Goal: Transaction & Acquisition: Purchase product/service

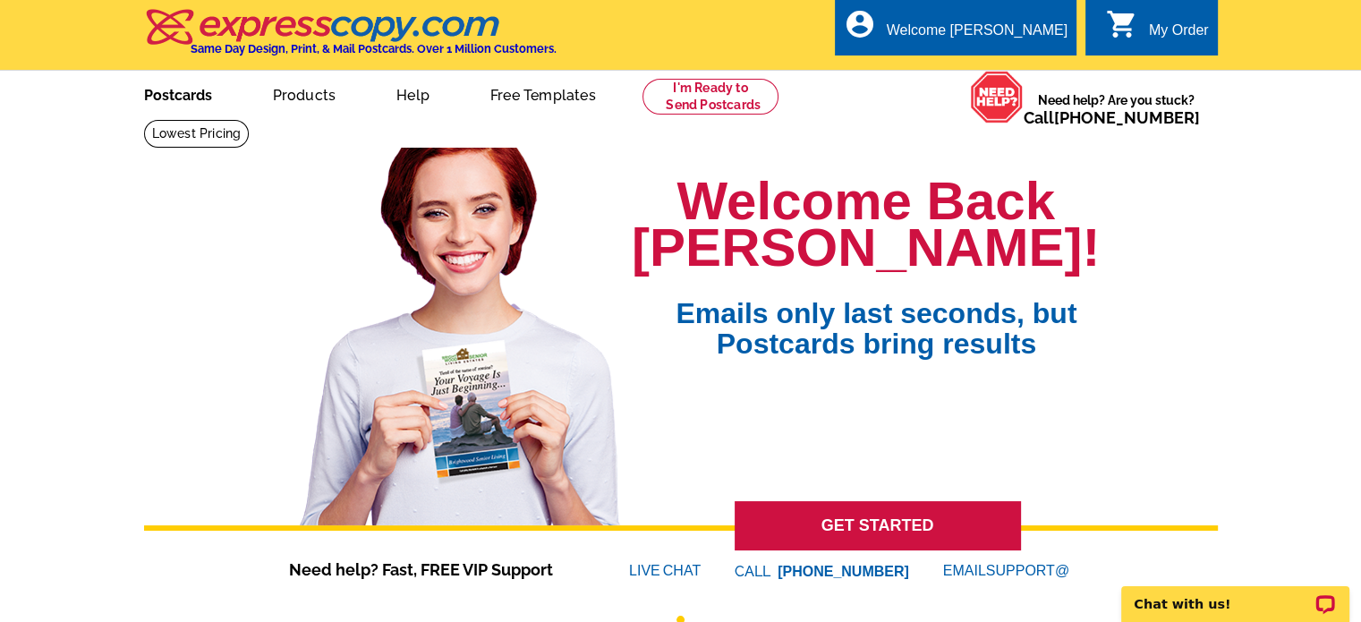
click at [169, 76] on link "Postcards" at bounding box center [177, 93] width 125 height 42
click at [156, 86] on link "Postcards" at bounding box center [178, 93] width 127 height 42
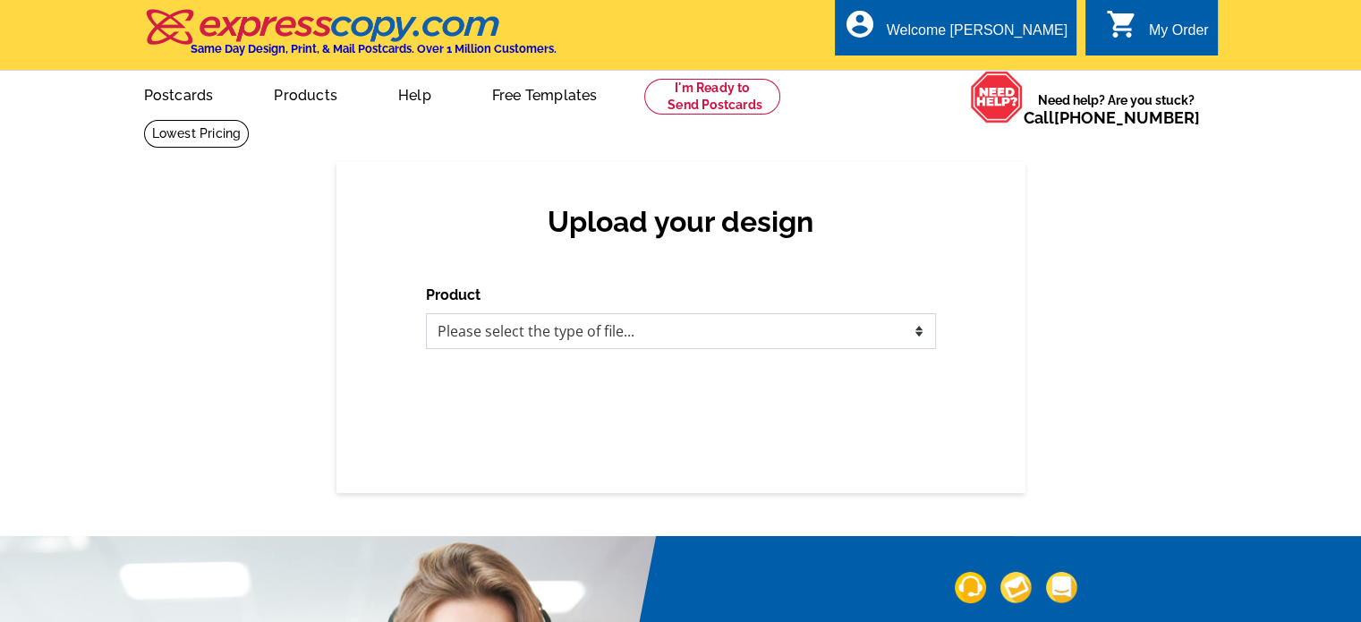
click at [541, 342] on select "Please select the type of file... Postcards Business Cards Letters and flyers G…" at bounding box center [681, 331] width 510 height 36
select select "1"
click at [426, 314] on select "Please select the type of file... Postcards Business Cards Letters and flyers G…" at bounding box center [681, 331] width 510 height 36
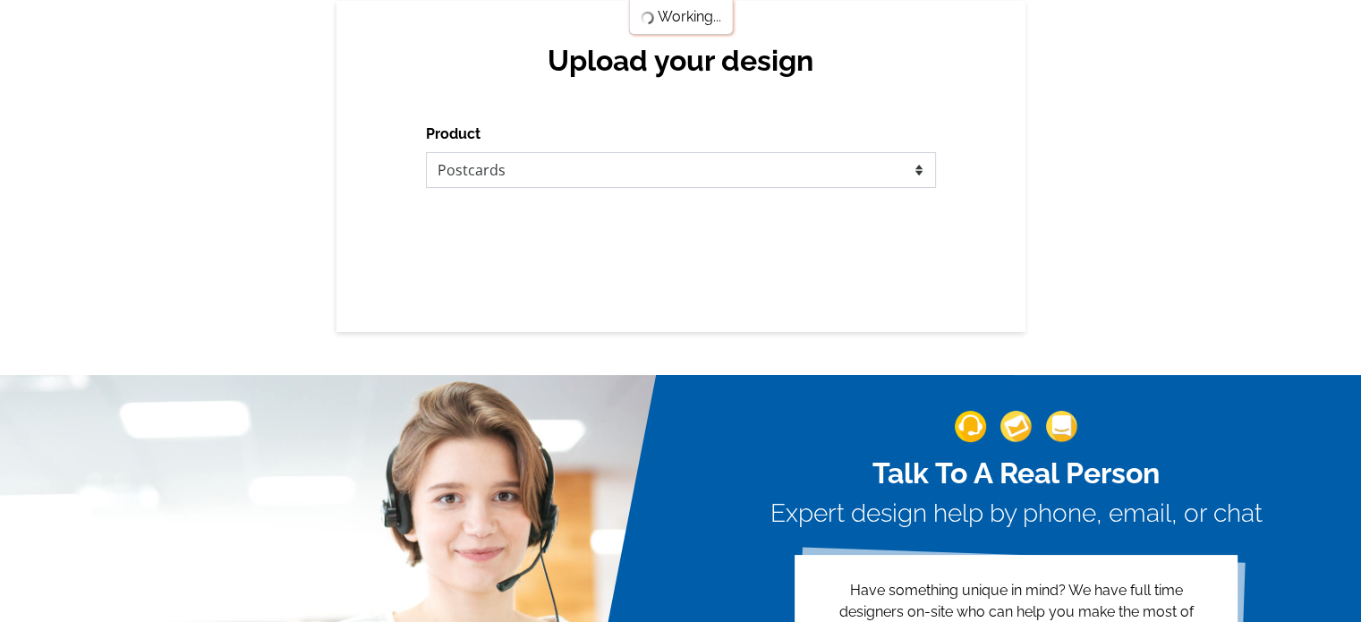
scroll to position [208, 0]
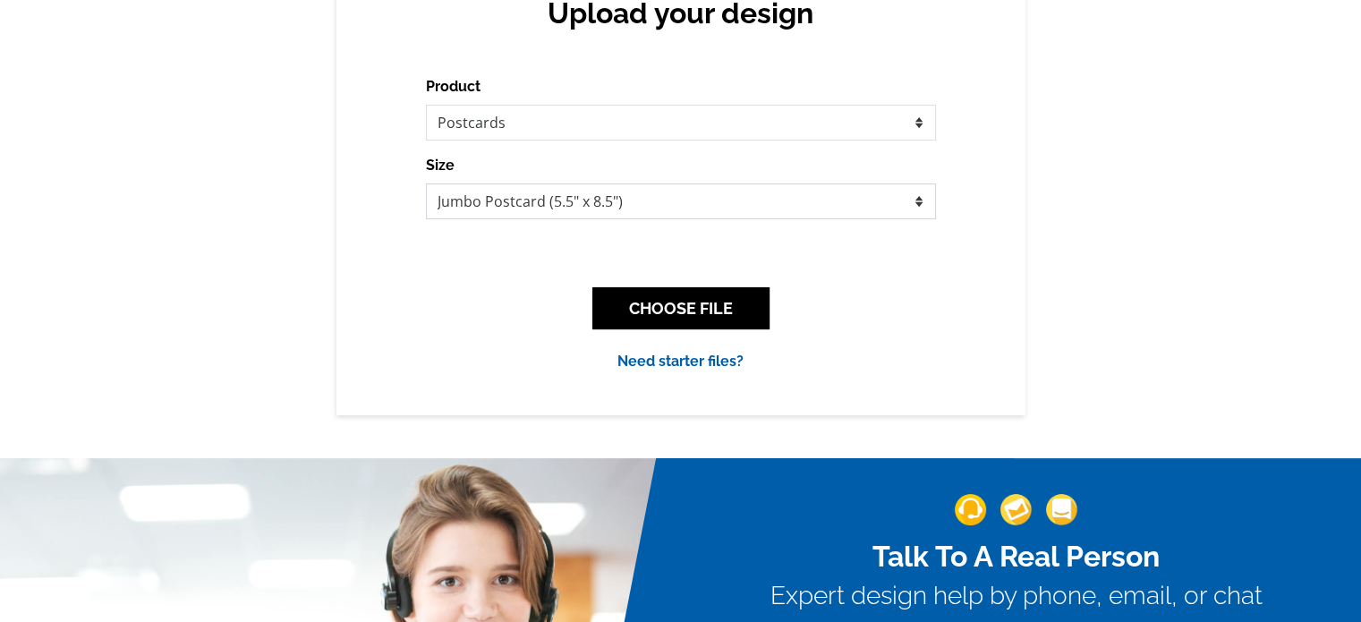
drag, startPoint x: 624, startPoint y: 204, endPoint x: 613, endPoint y: 209, distance: 12.0
click at [624, 204] on select "Jumbo Postcard (5.5" x 8.5") Regular Postcard (4.25" x 5.6") Panoramic Postcard…" at bounding box center [681, 201] width 510 height 36
select select "1"
click at [426, 183] on select "Jumbo Postcard (5.5" x 8.5") Regular Postcard (4.25" x 5.6") Panoramic Postcard…" at bounding box center [681, 201] width 510 height 36
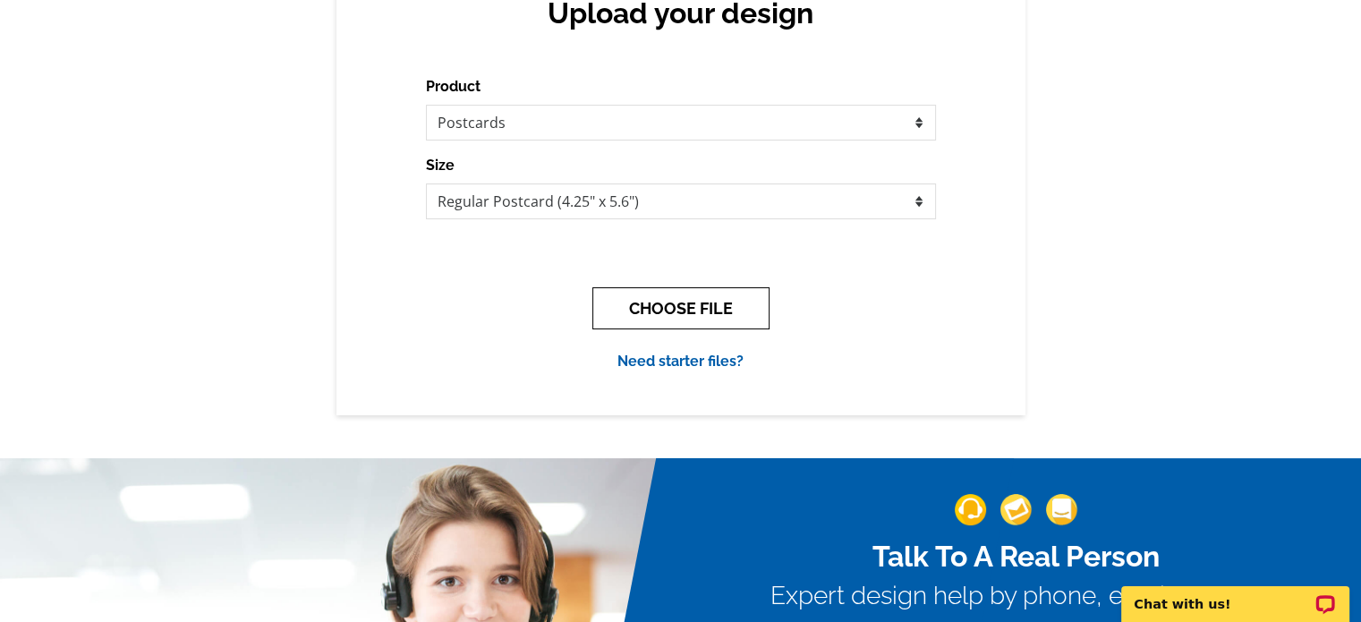
click at [682, 308] on button "CHOOSE FILE" at bounding box center [680, 308] width 177 height 42
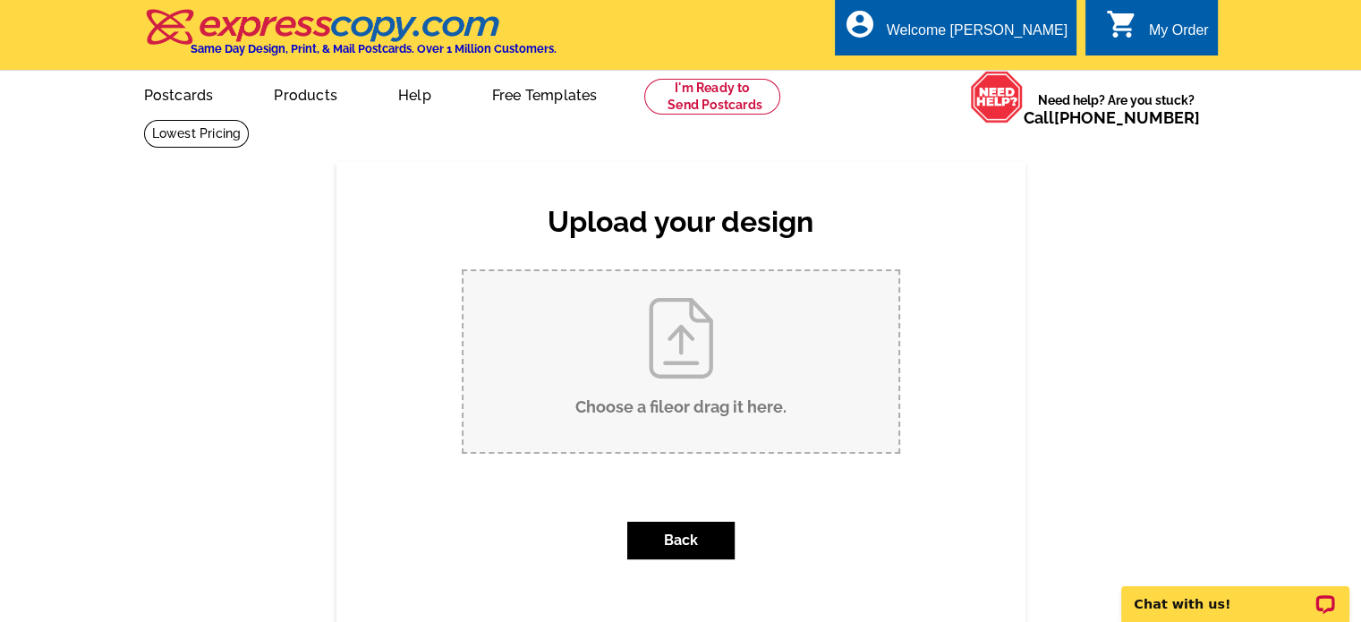
click at [648, 360] on input "Choose a file or drag it here ." at bounding box center [681, 361] width 435 height 181
type input "C:\fakepath\Copy of FINAL POST CARD (6.25 × 4.25 in).pdf"
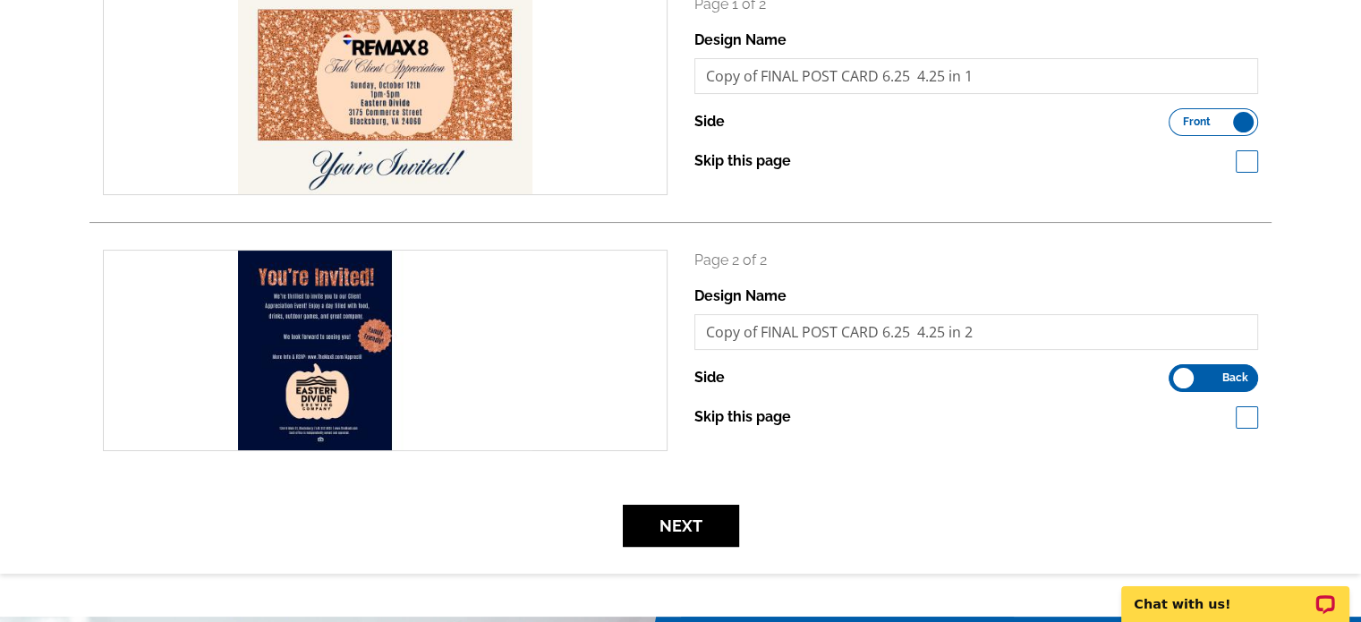
scroll to position [626, 0]
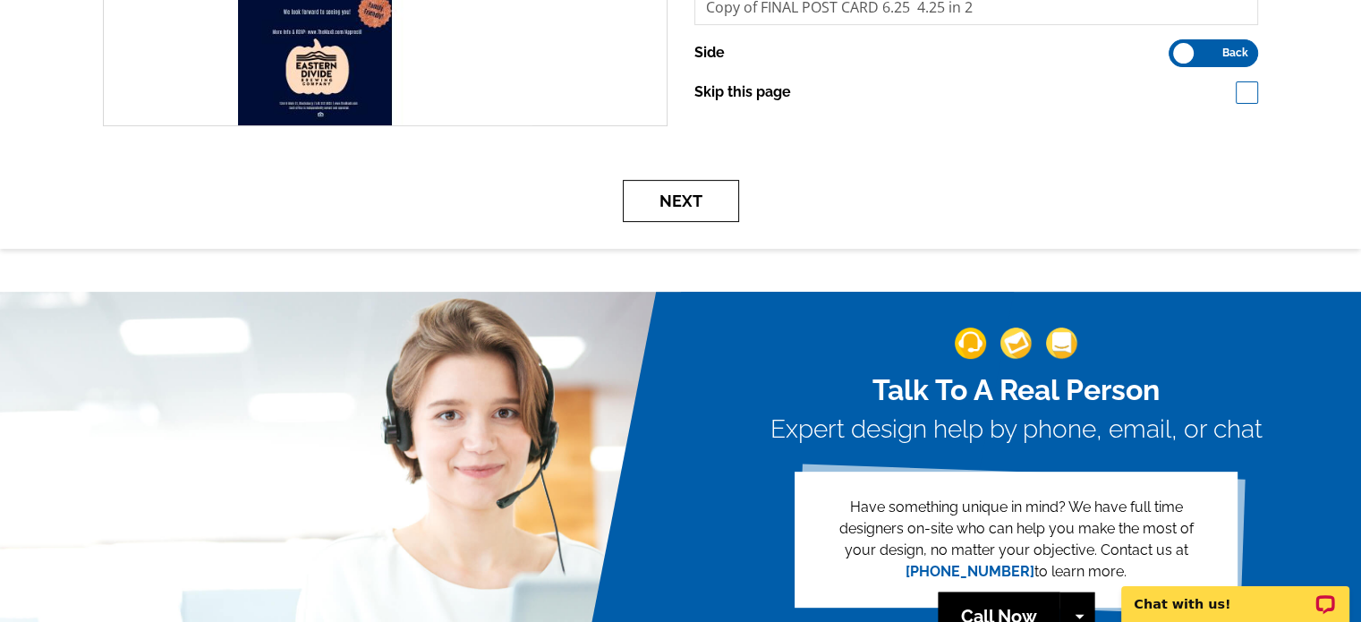
click at [691, 199] on button "Next" at bounding box center [681, 201] width 116 height 42
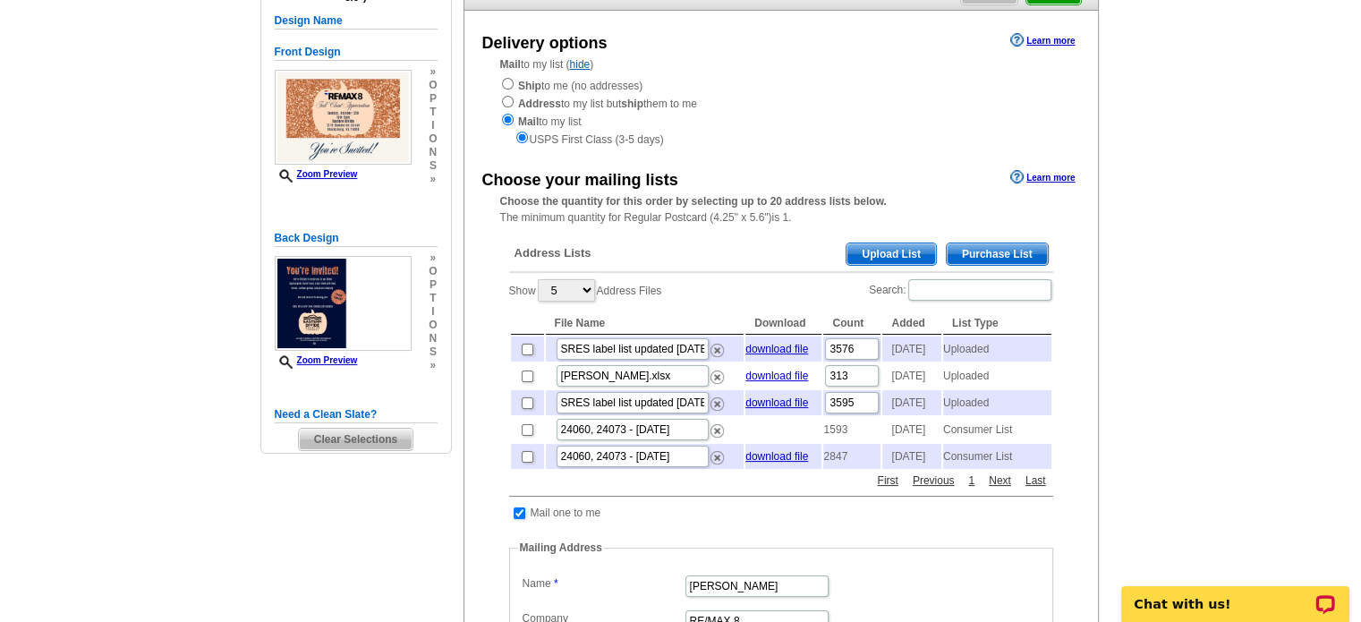
scroll to position [208, 0]
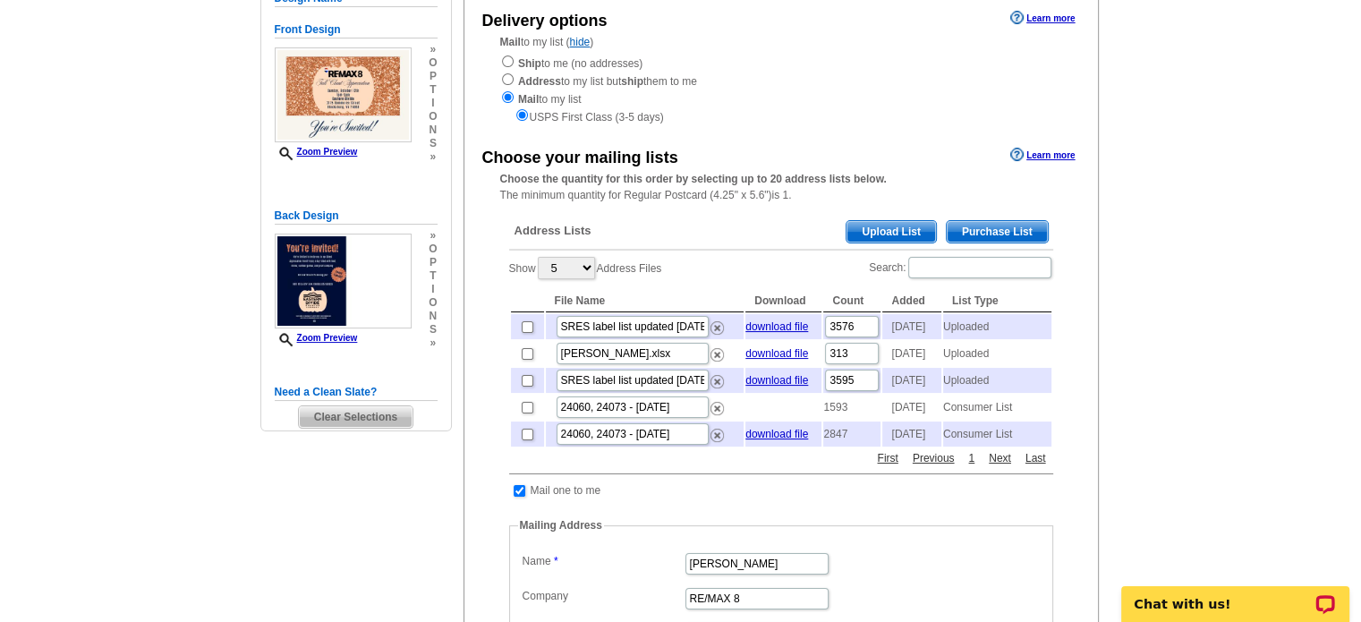
click at [873, 238] on span "Upload List" at bounding box center [891, 231] width 89 height 21
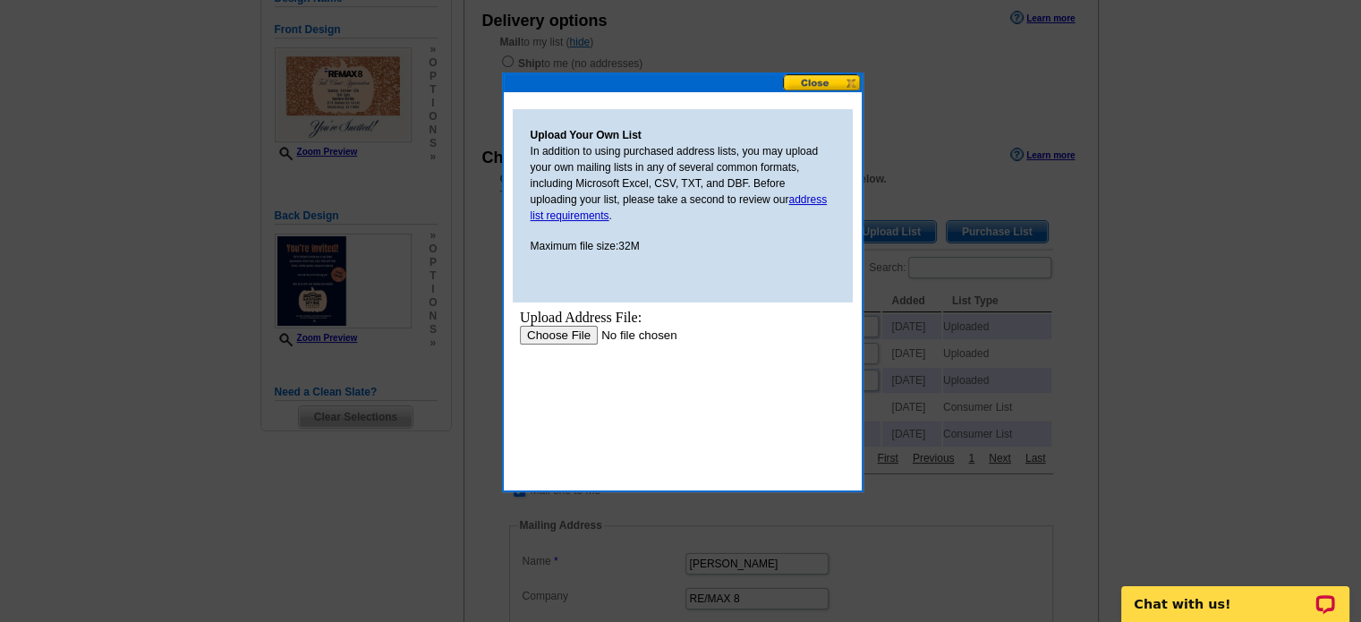
scroll to position [0, 0]
click at [559, 336] on input "file" at bounding box center [632, 334] width 226 height 19
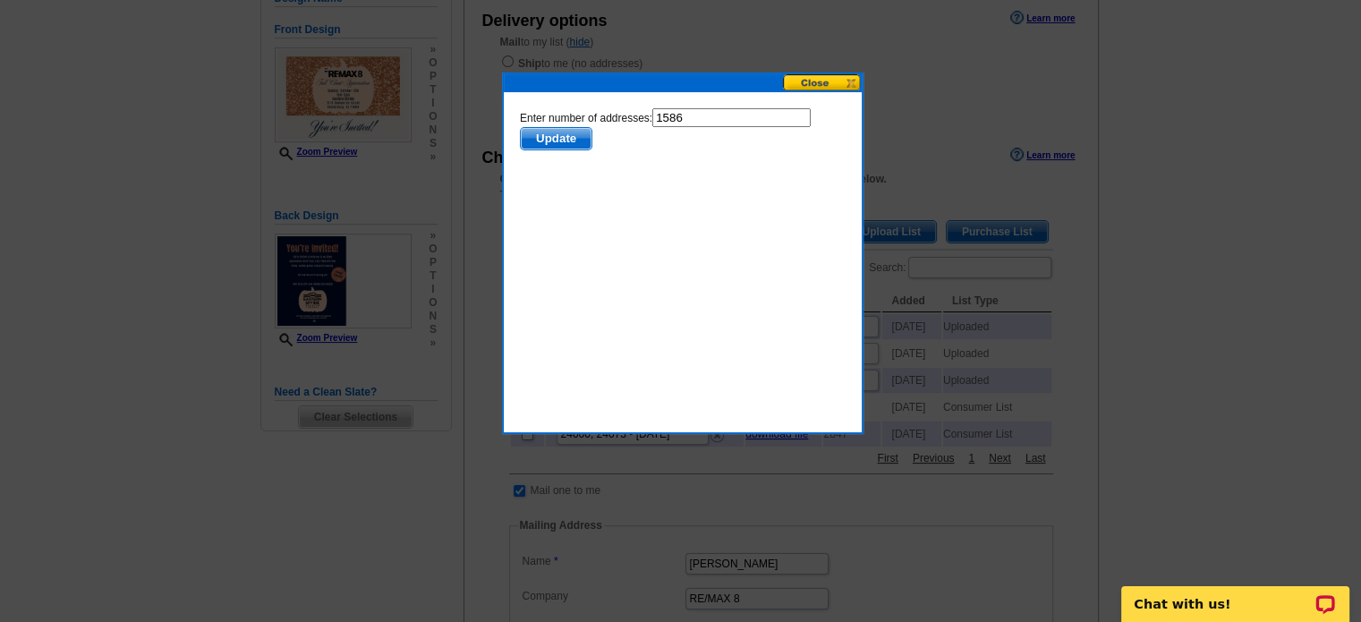
click at [559, 141] on span "Update" at bounding box center [555, 137] width 71 height 21
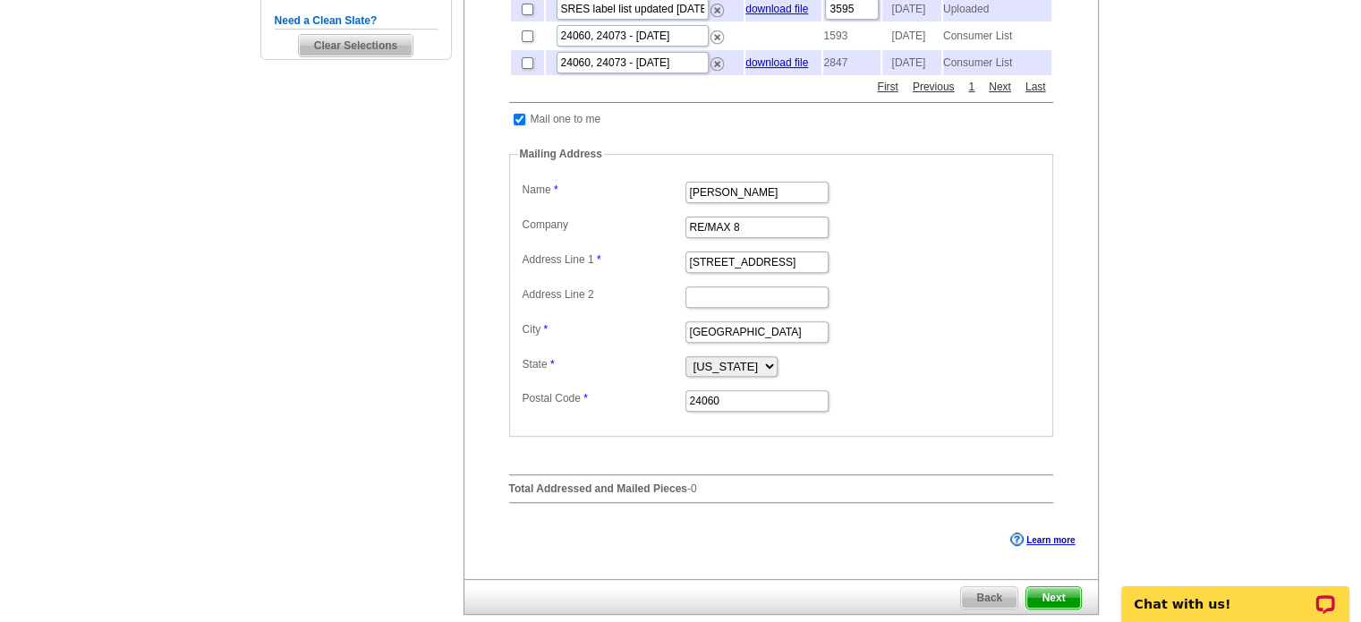
scroll to position [626, 0]
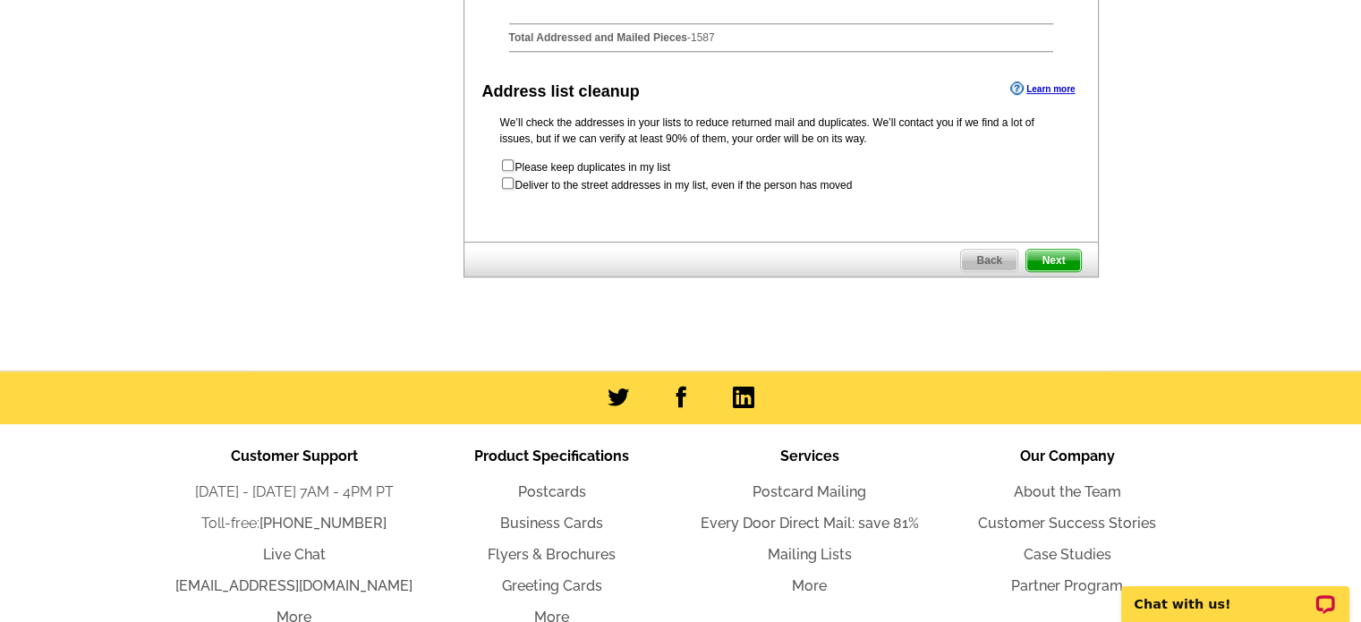
scroll to position [1043, 0]
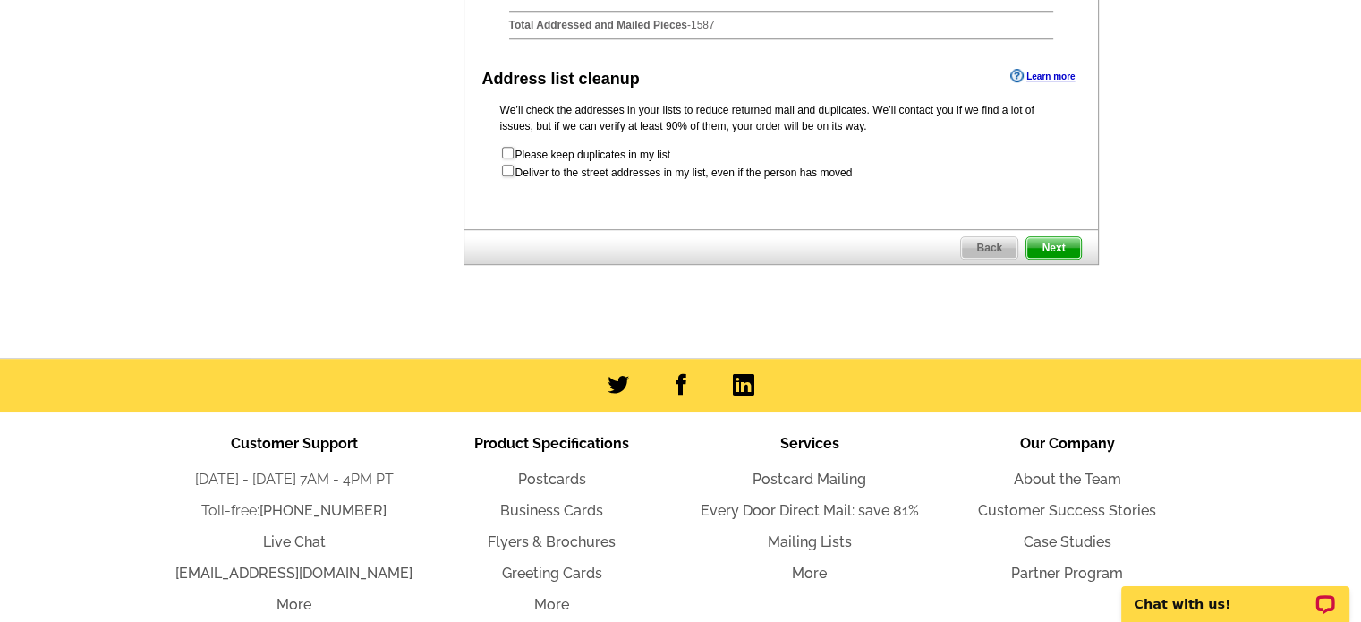
click at [1051, 259] on span "Next" at bounding box center [1053, 247] width 54 height 21
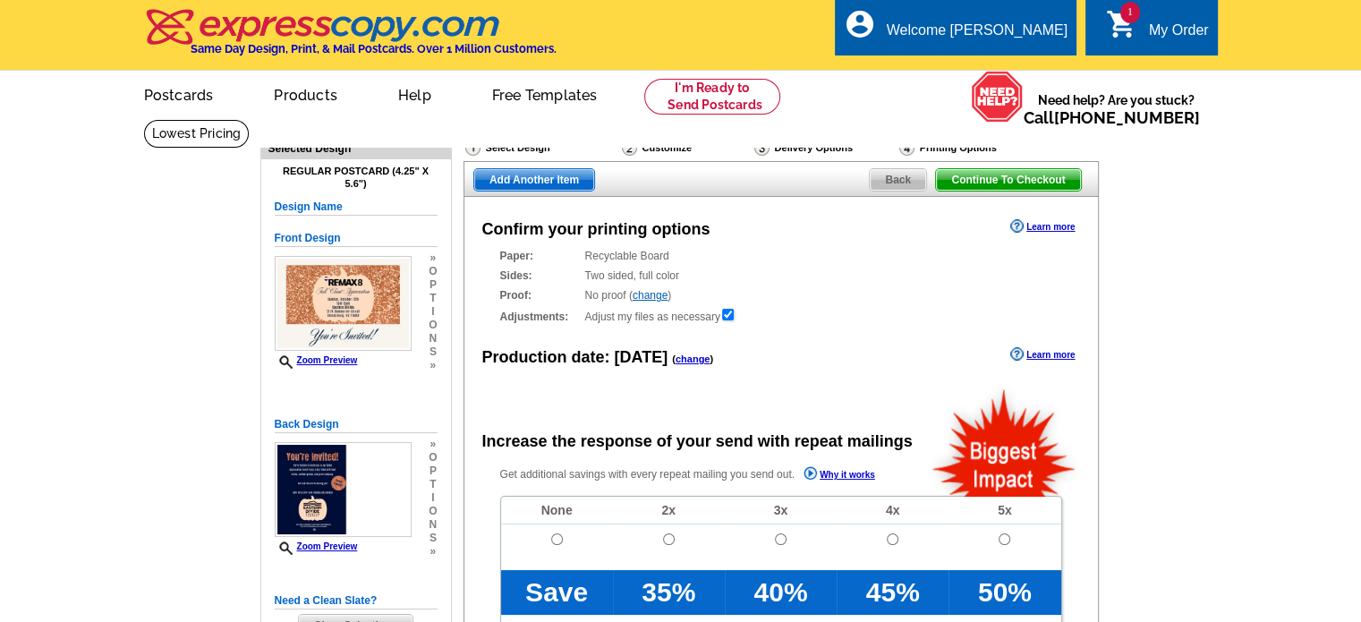
radio input "false"
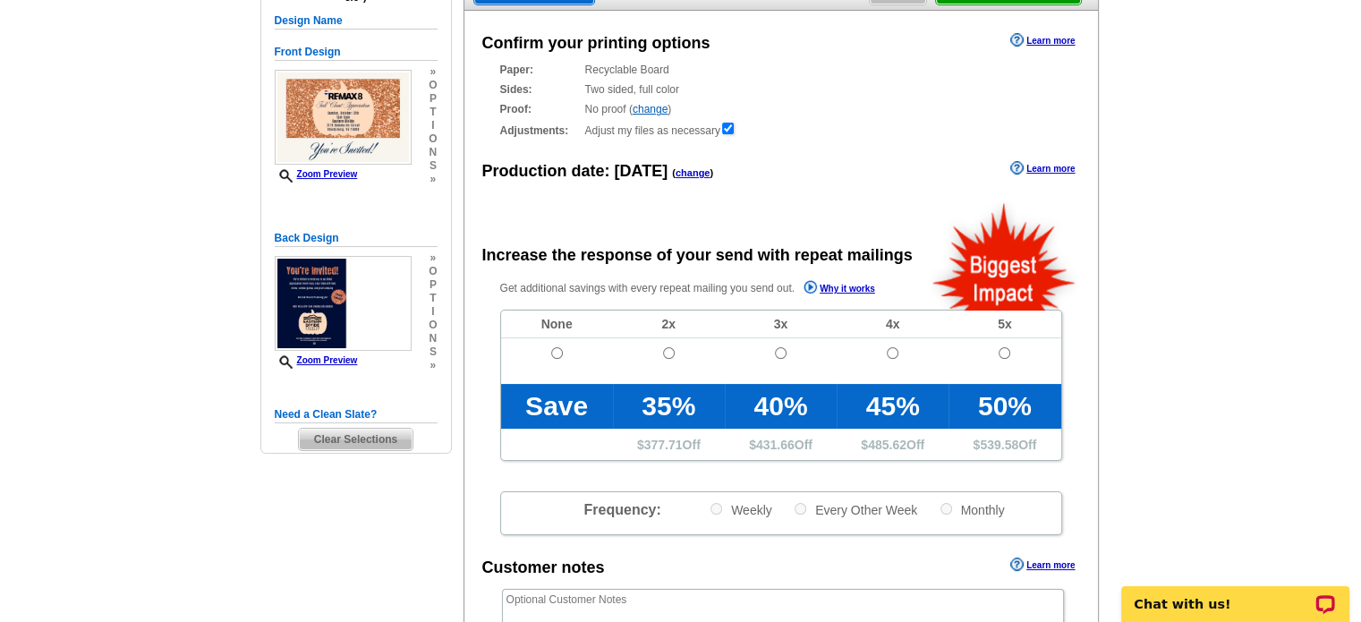
scroll to position [208, 0]
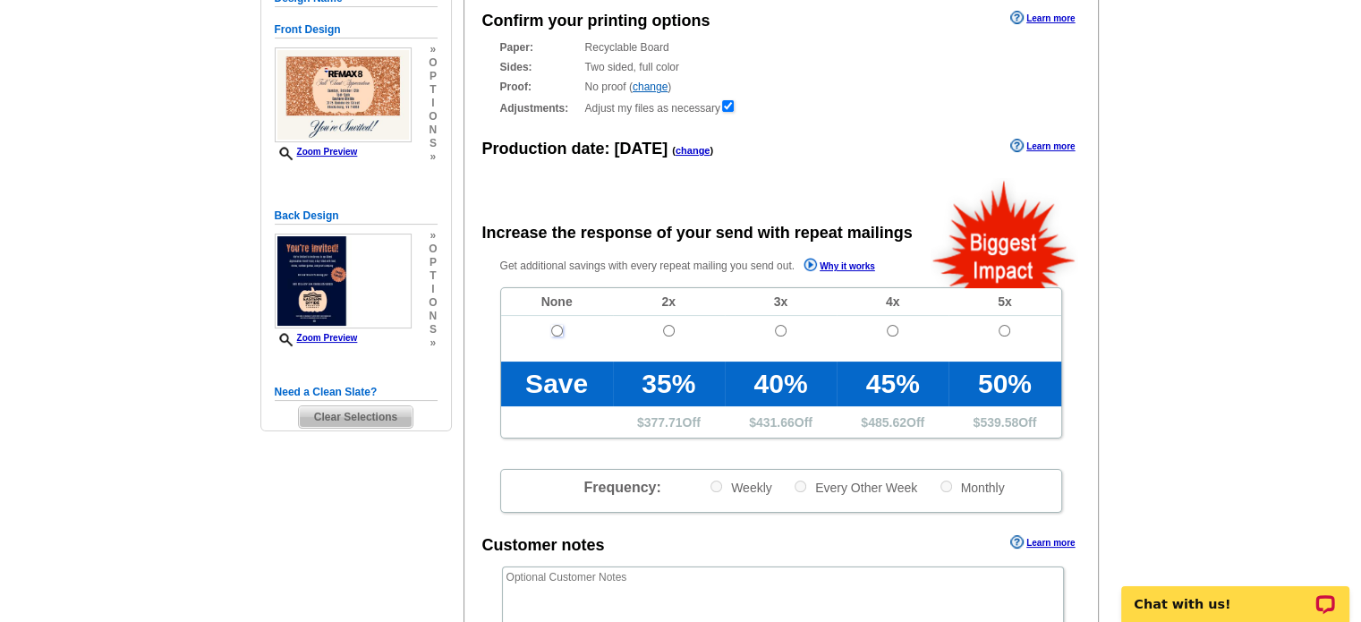
click at [555, 332] on input "radio" at bounding box center [557, 331] width 12 height 12
radio input "true"
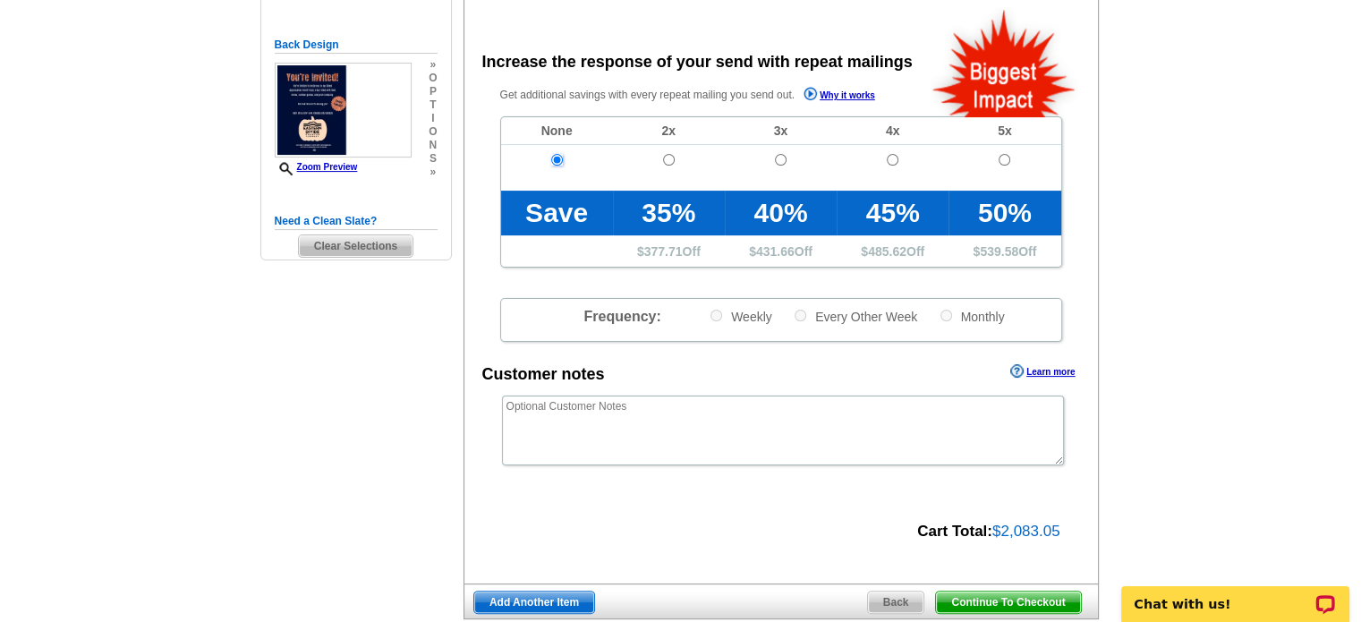
scroll to position [417, 0]
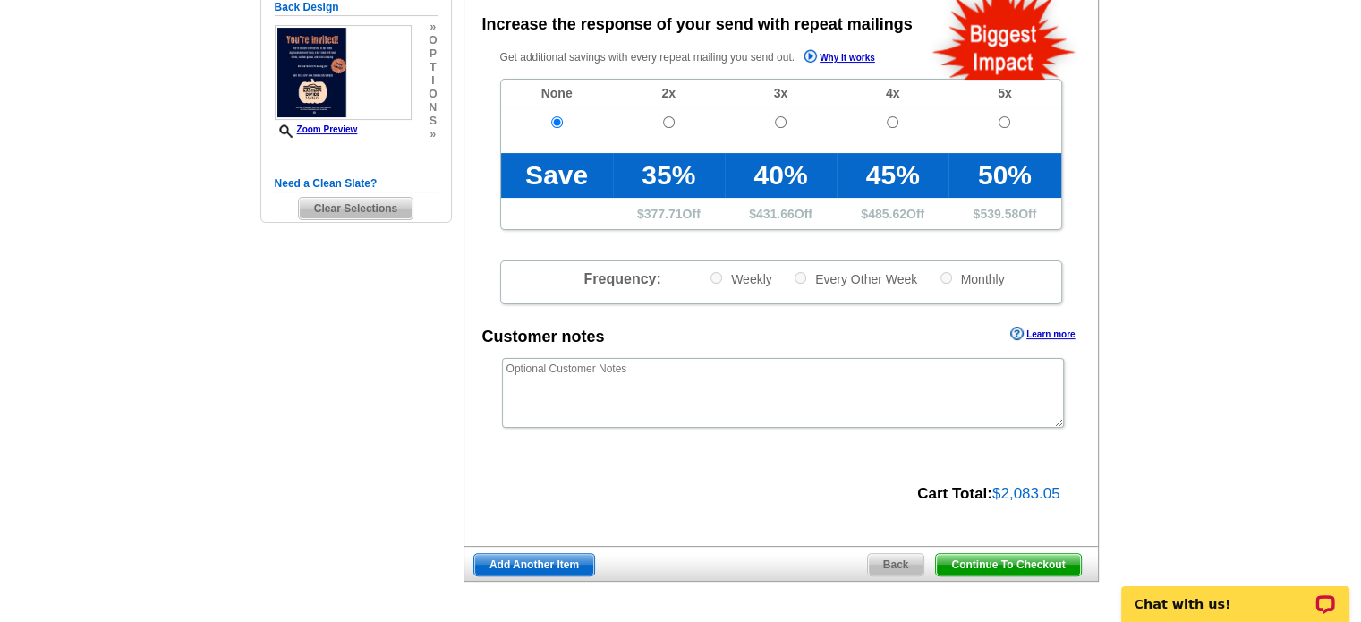
click at [974, 566] on span "Continue To Checkout" at bounding box center [1008, 564] width 144 height 21
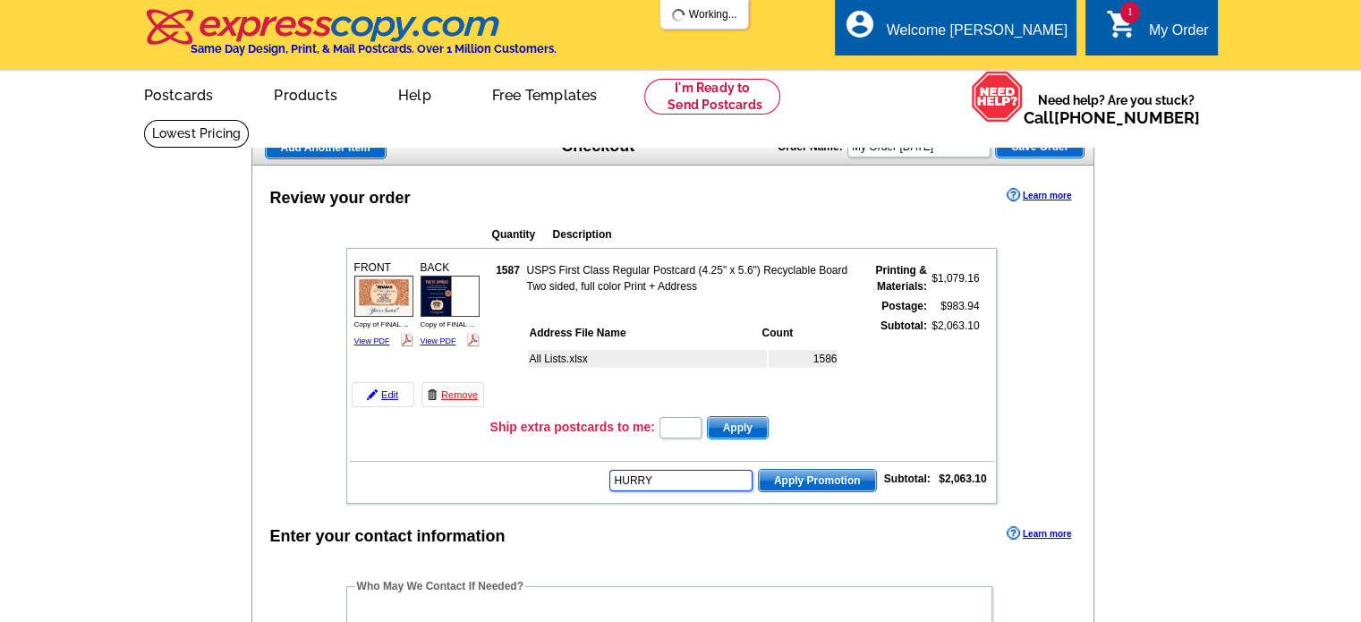
type input "HURRY4"
click at [691, 427] on input "text" at bounding box center [681, 427] width 42 height 21
type input "200"
click at [691, 427] on input "200" at bounding box center [681, 427] width 42 height 21
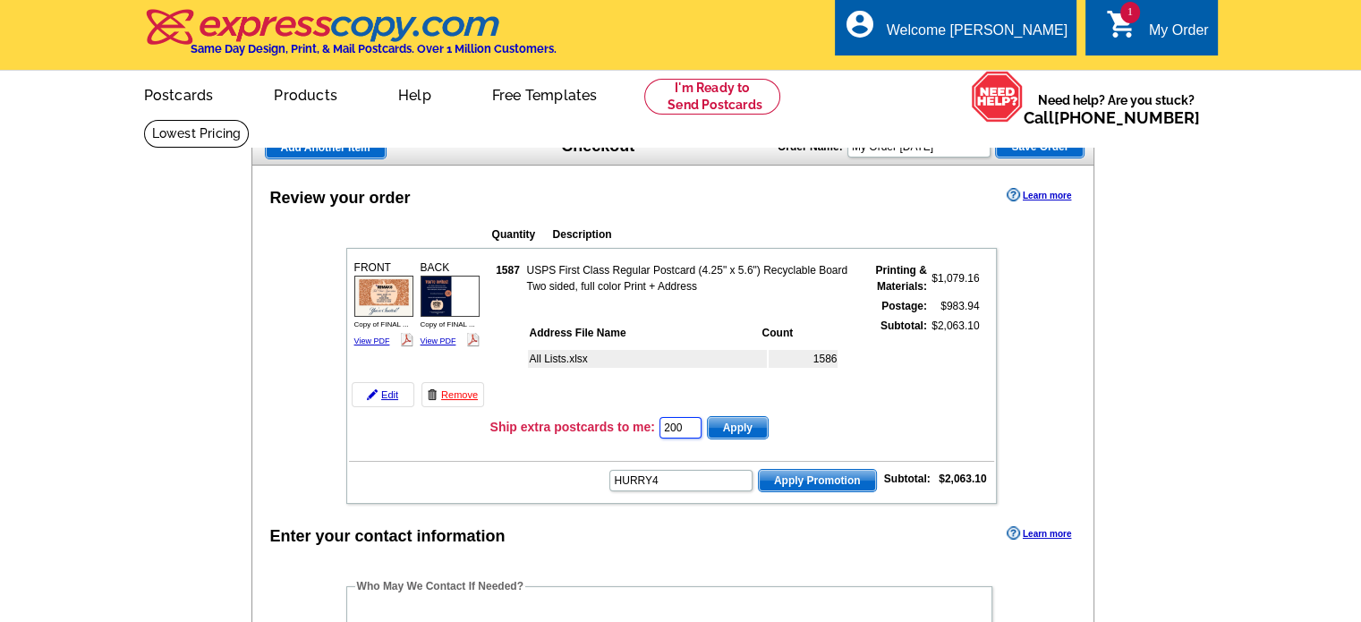
type input "HURRY40"
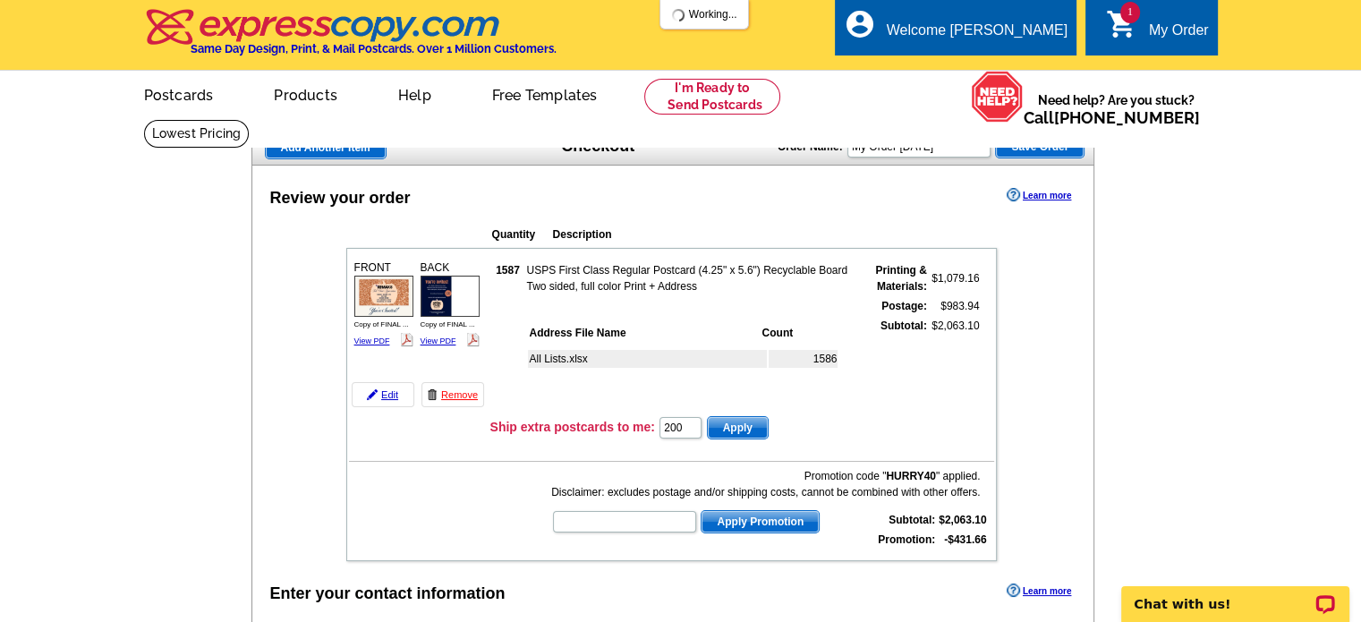
type input "200"
click at [687, 396] on div "All Lists.xlsx 1586" at bounding box center [694, 376] width 336 height 65
drag, startPoint x: 1031, startPoint y: 28, endPoint x: 1149, endPoint y: 6, distance: 120.1
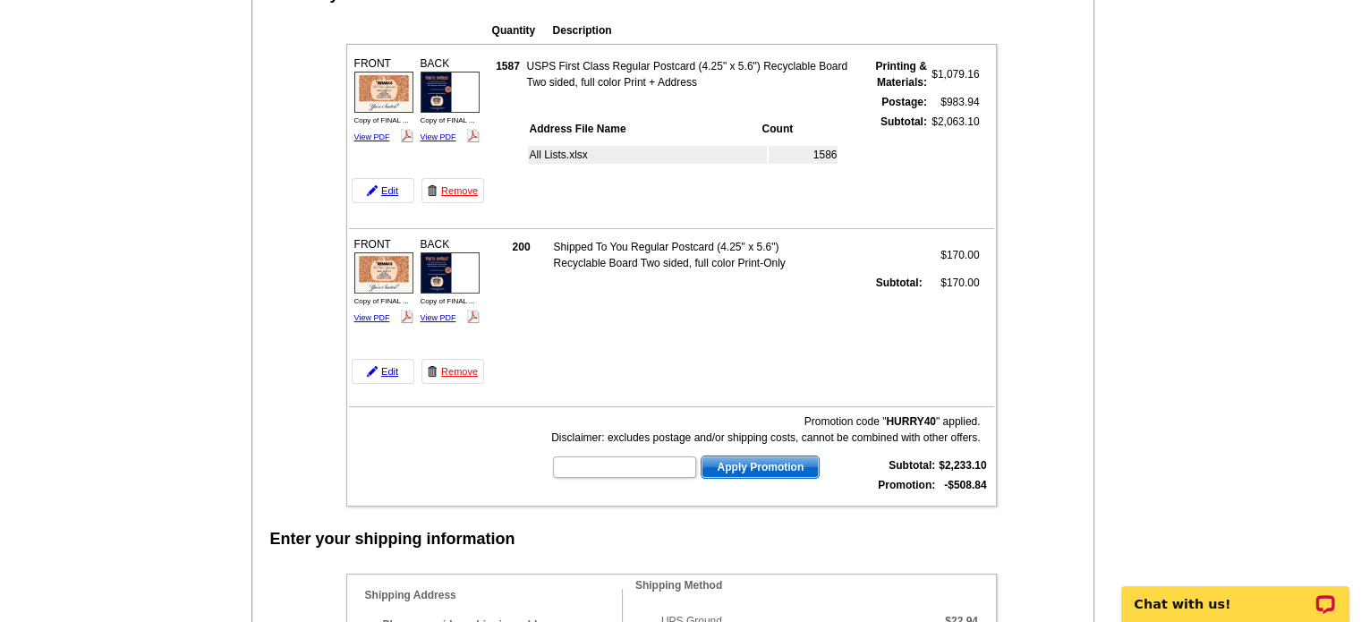
scroll to position [417, 0]
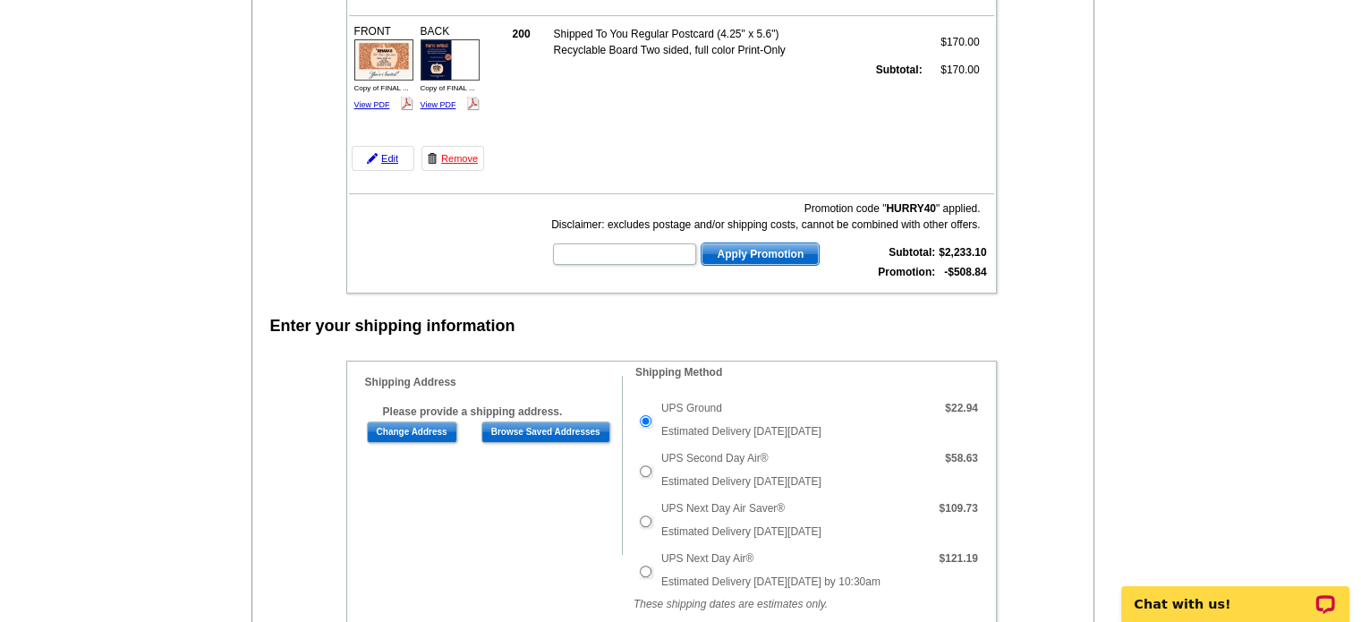
click at [660, 245] on input "text" at bounding box center [624, 253] width 143 height 21
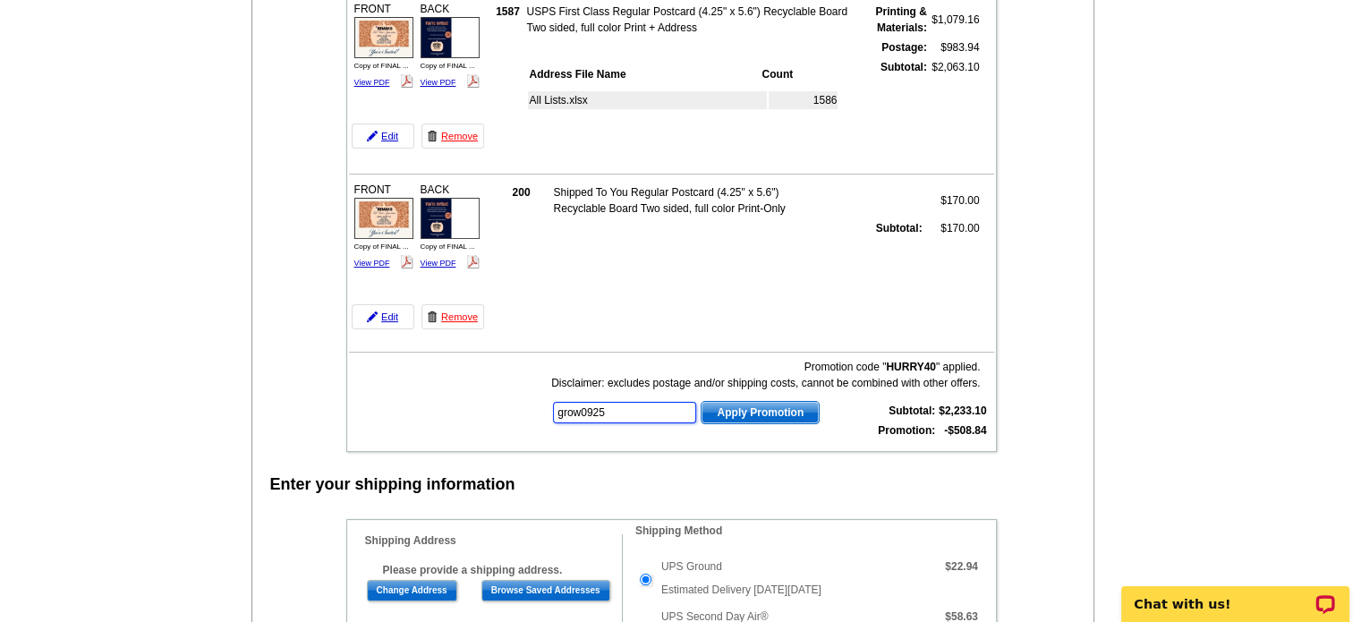
scroll to position [208, 0]
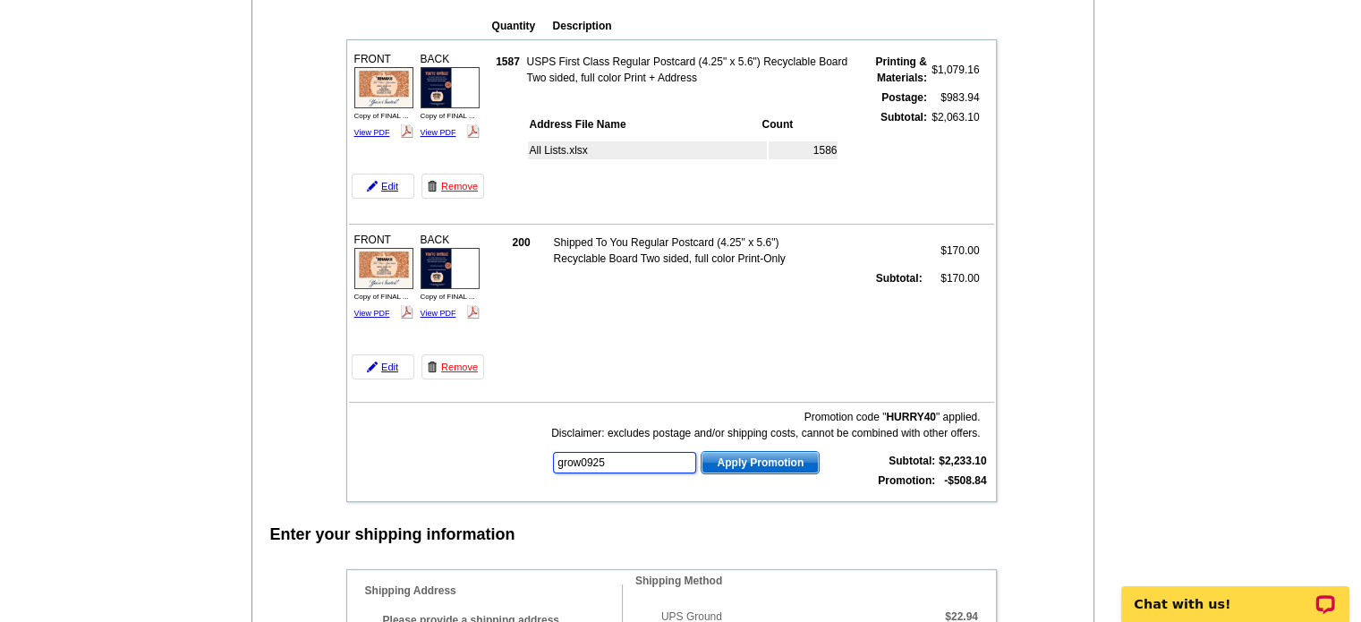
type input "grow0925"
click at [788, 457] on span "Apply Promotion" at bounding box center [760, 462] width 117 height 21
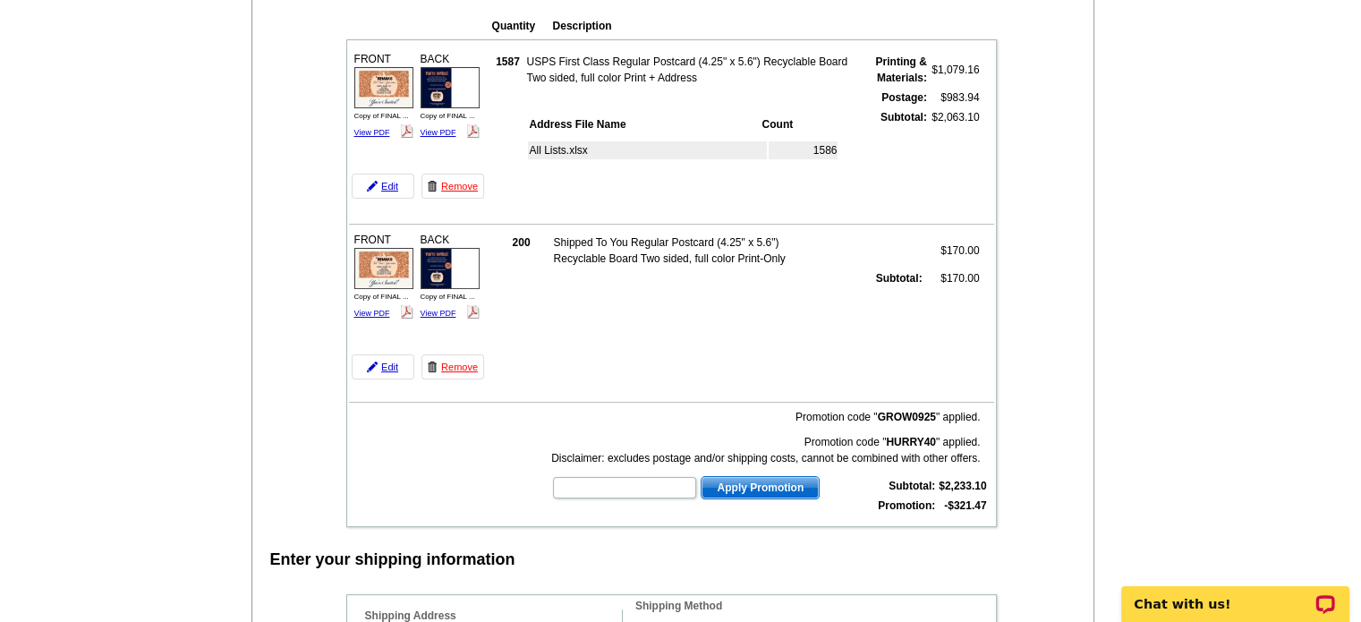
click at [643, 545] on div "Enter your shipping information" at bounding box center [673, 558] width 842 height 27
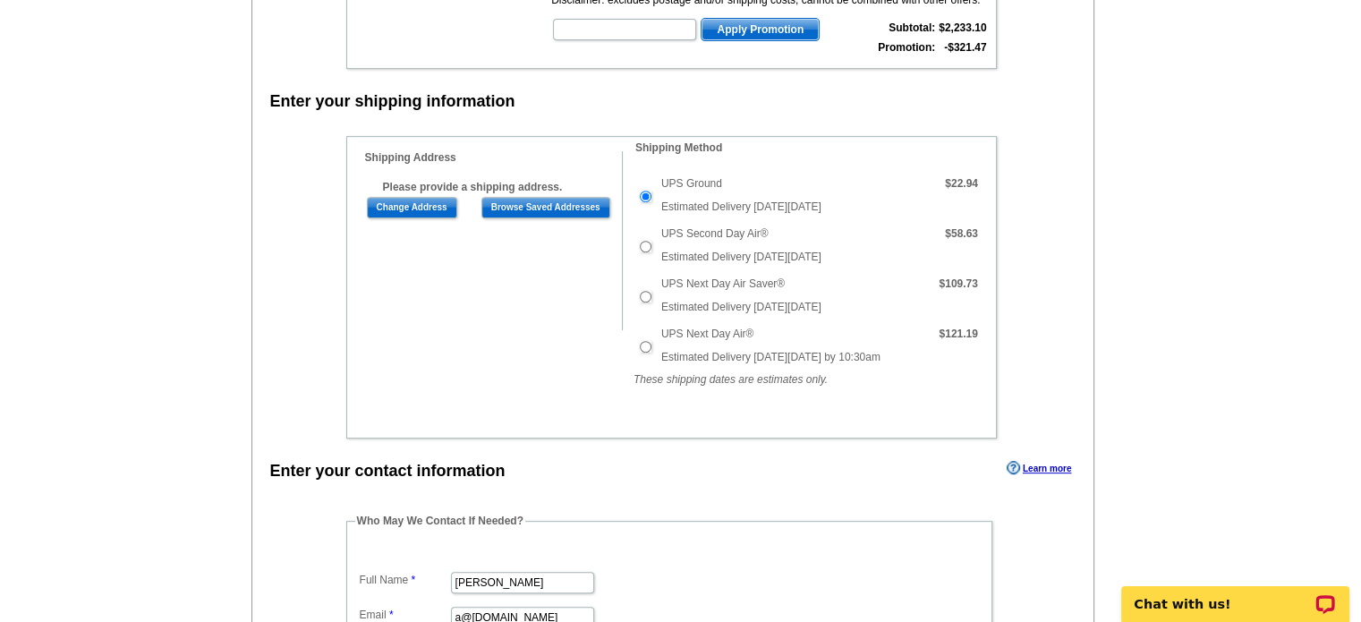
scroll to position [417, 0]
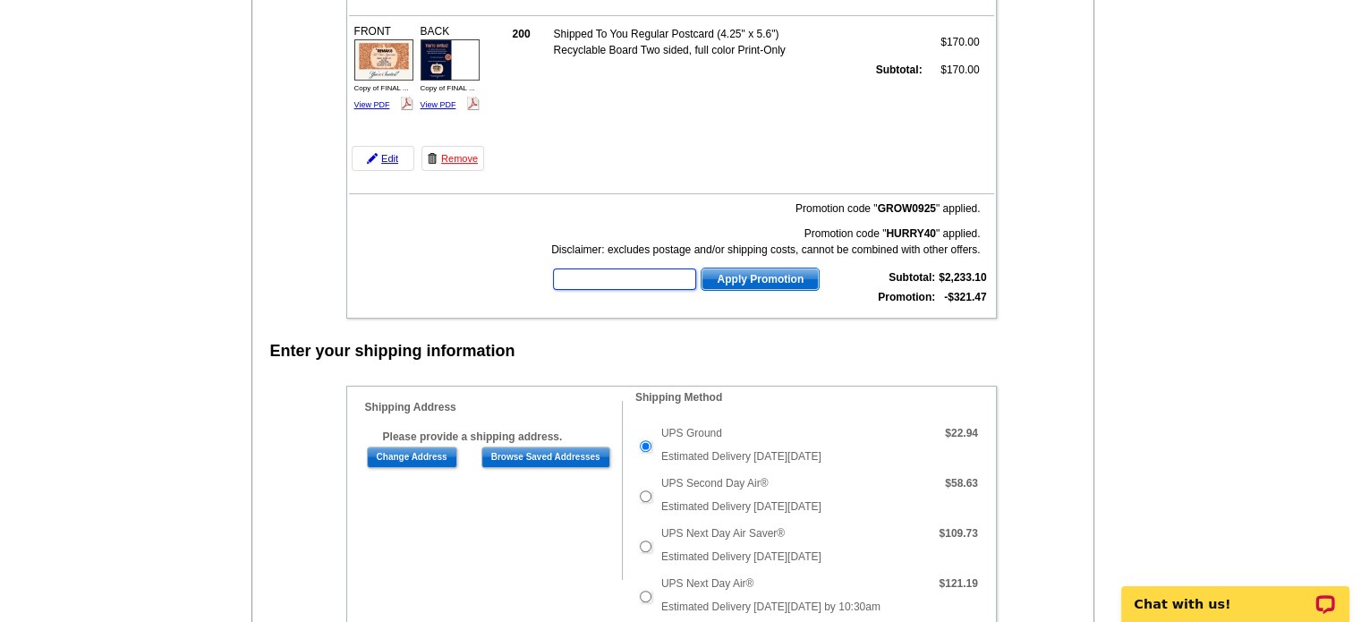
click at [627, 277] on input "text" at bounding box center [624, 278] width 143 height 21
type input "hurry40"
click at [769, 268] on span "Apply Promotion" at bounding box center [760, 278] width 117 height 21
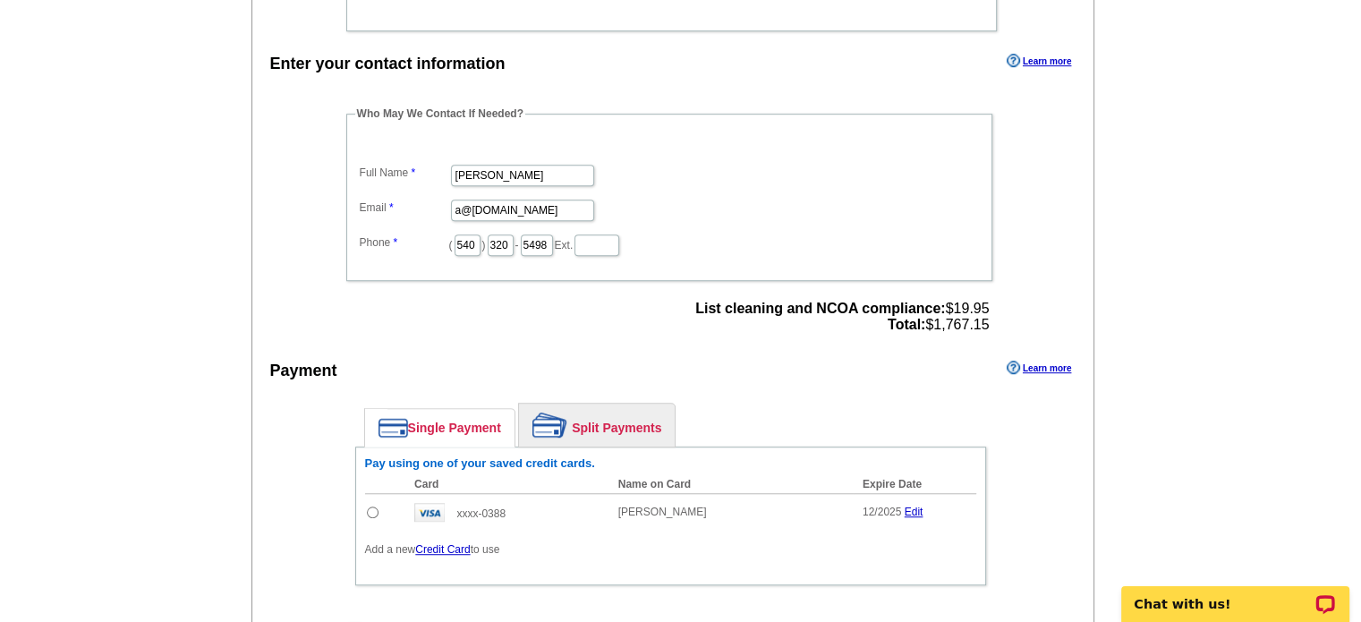
scroll to position [1253, 0]
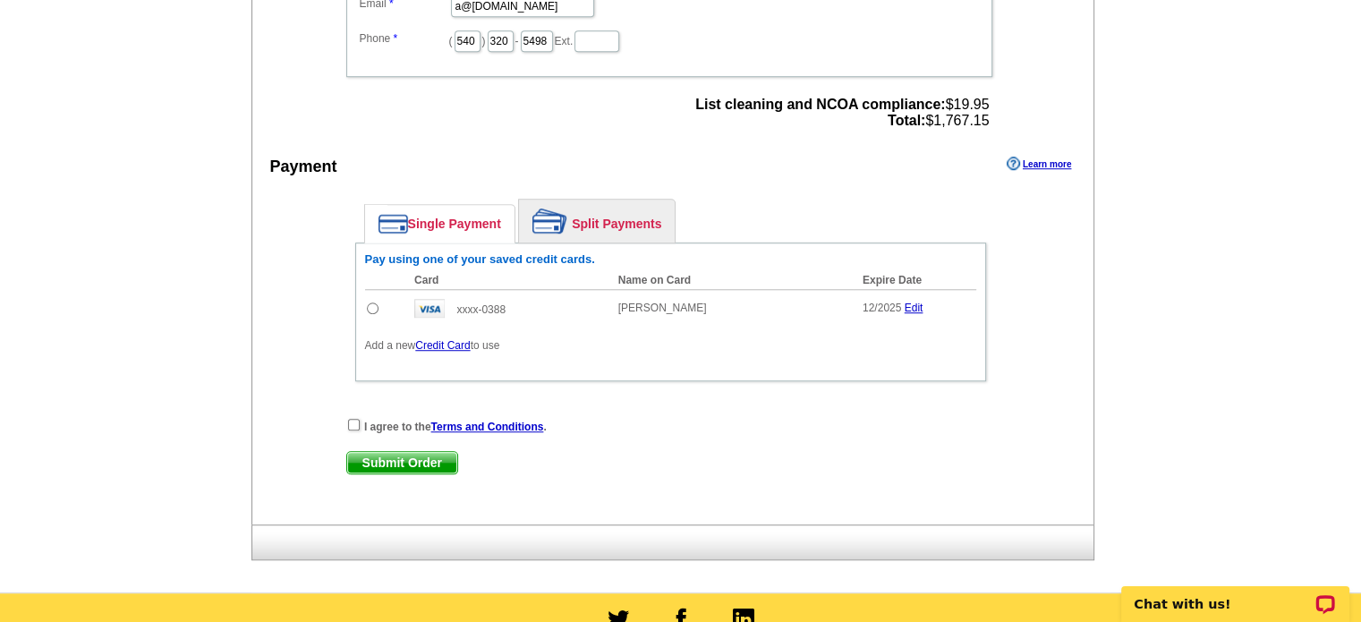
click at [430, 339] on link "Credit Card" at bounding box center [442, 345] width 55 height 13
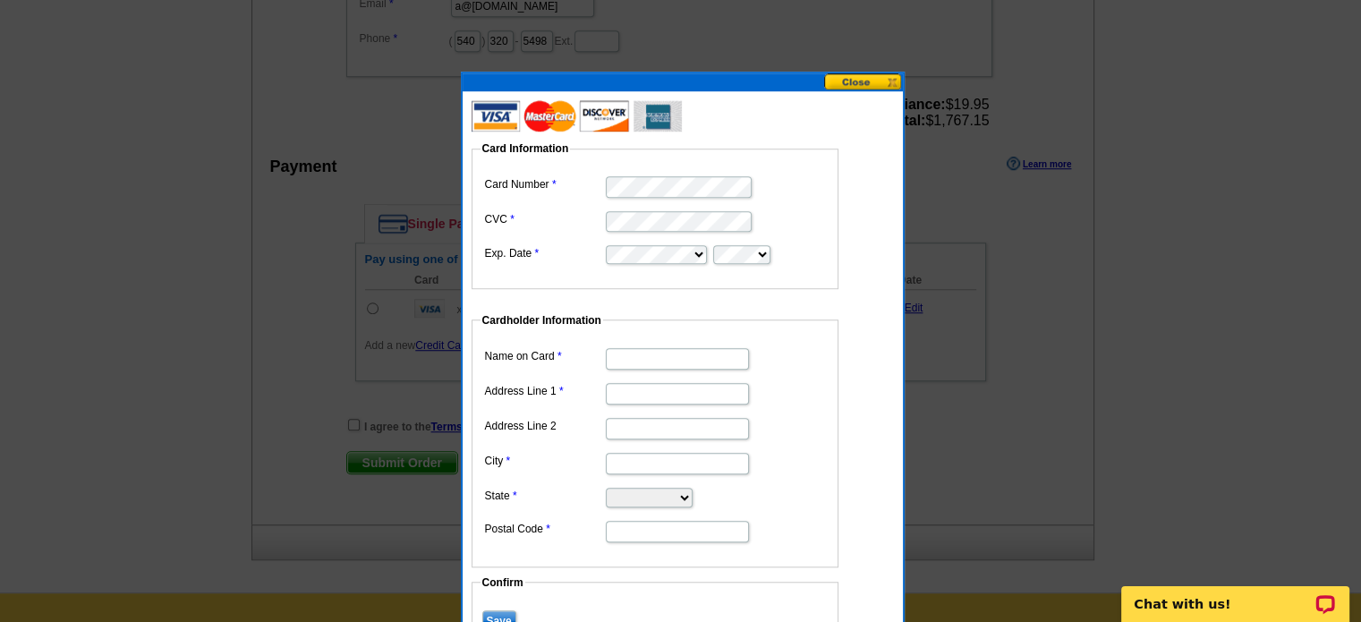
click at [635, 351] on input "Name on Card" at bounding box center [677, 358] width 143 height 21
type input "[PERSON_NAME]"
type input "[STREET_ADDRESS]"
type input "Blacksburg"
select select "VA"
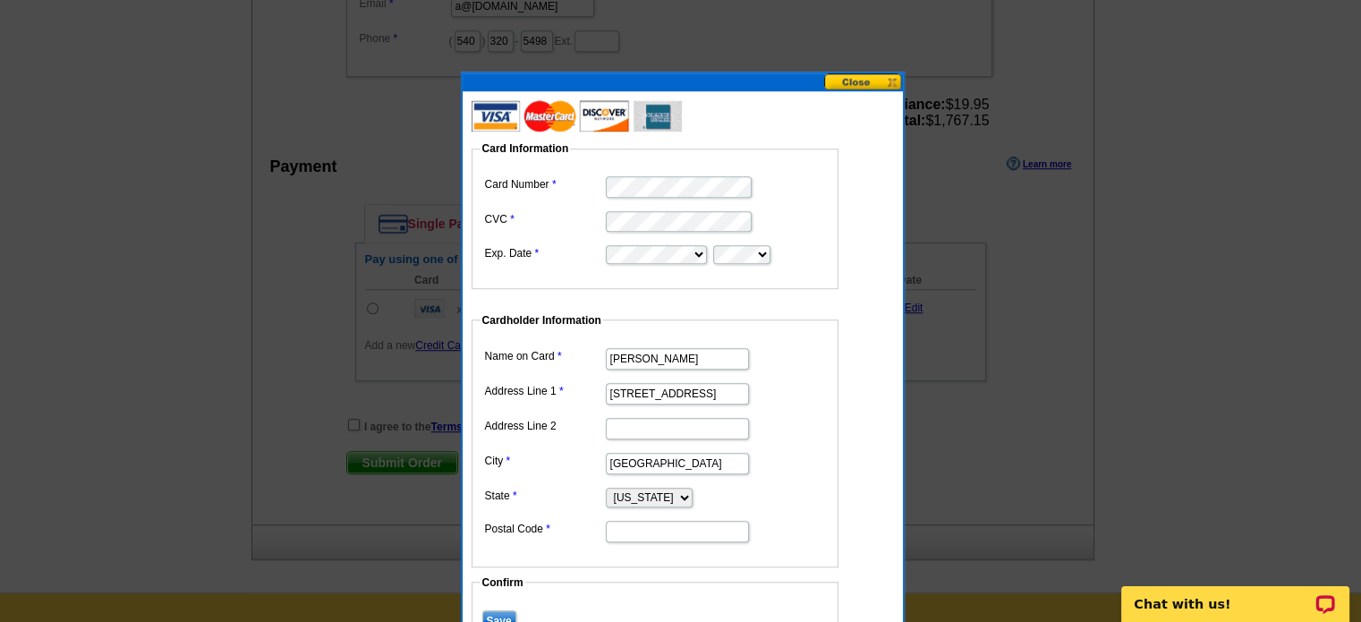
type input "24060"
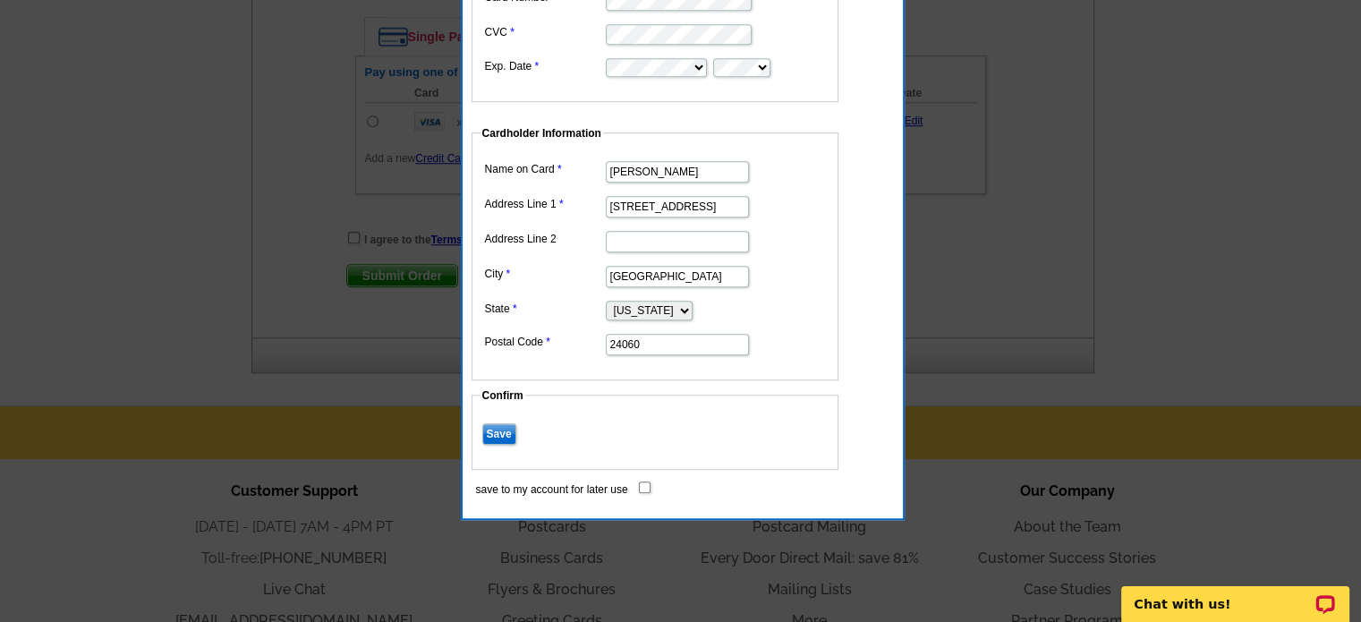
scroll to position [1461, 0]
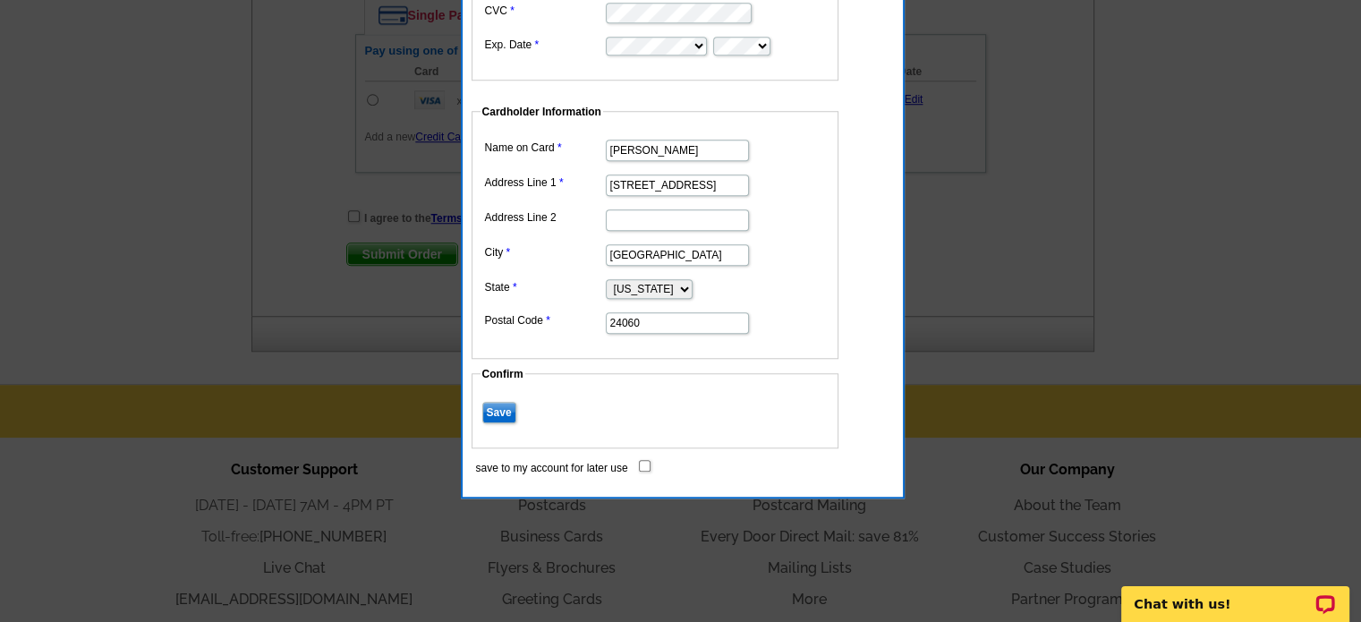
click at [505, 413] on input "Save" at bounding box center [499, 412] width 34 height 21
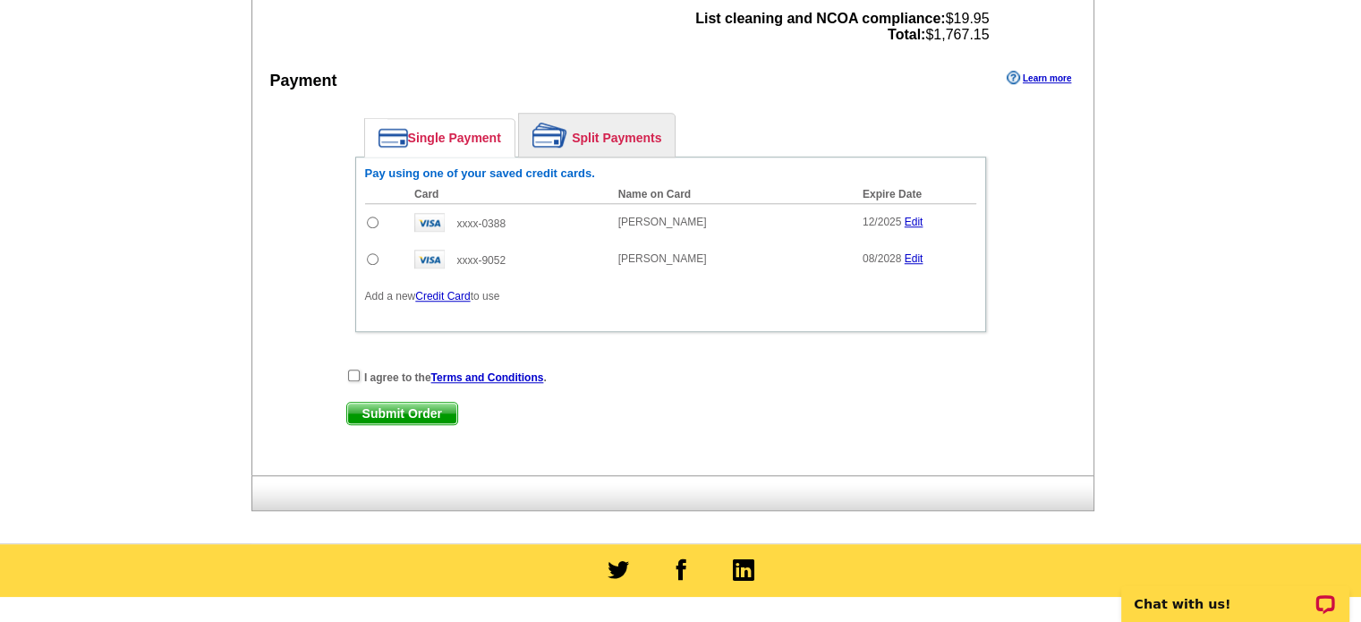
scroll to position [1253, 0]
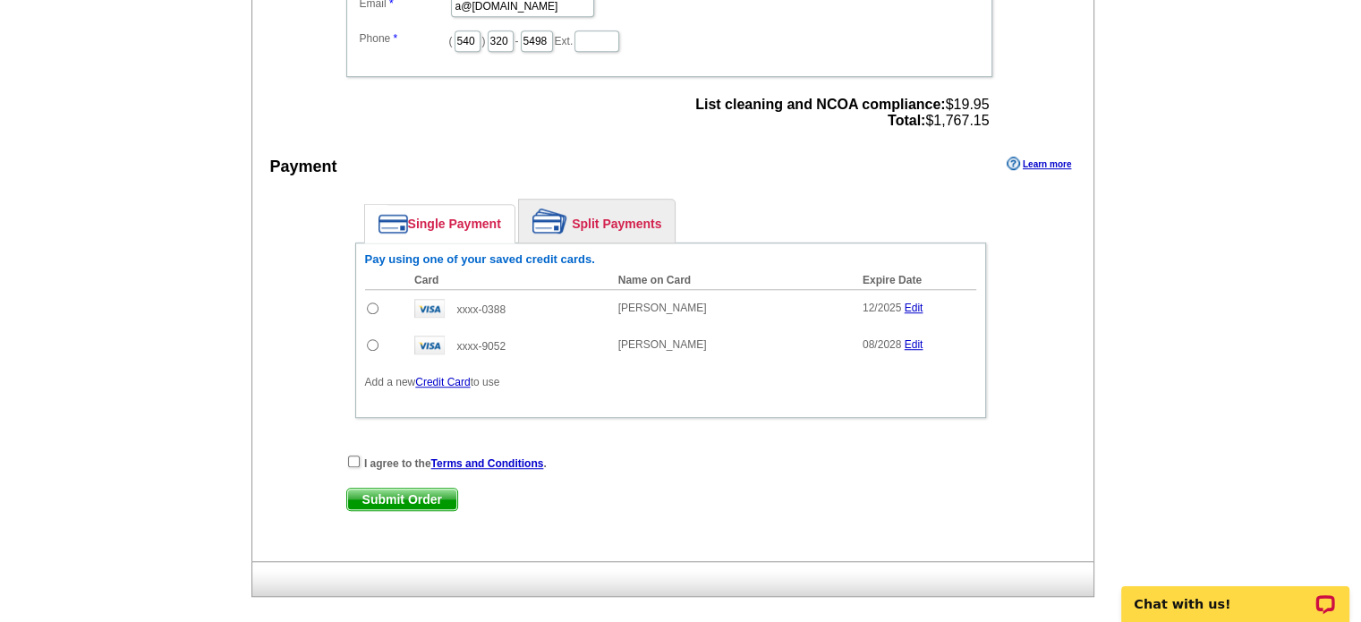
click at [377, 339] on input "radio" at bounding box center [373, 345] width 12 height 12
radio input "true"
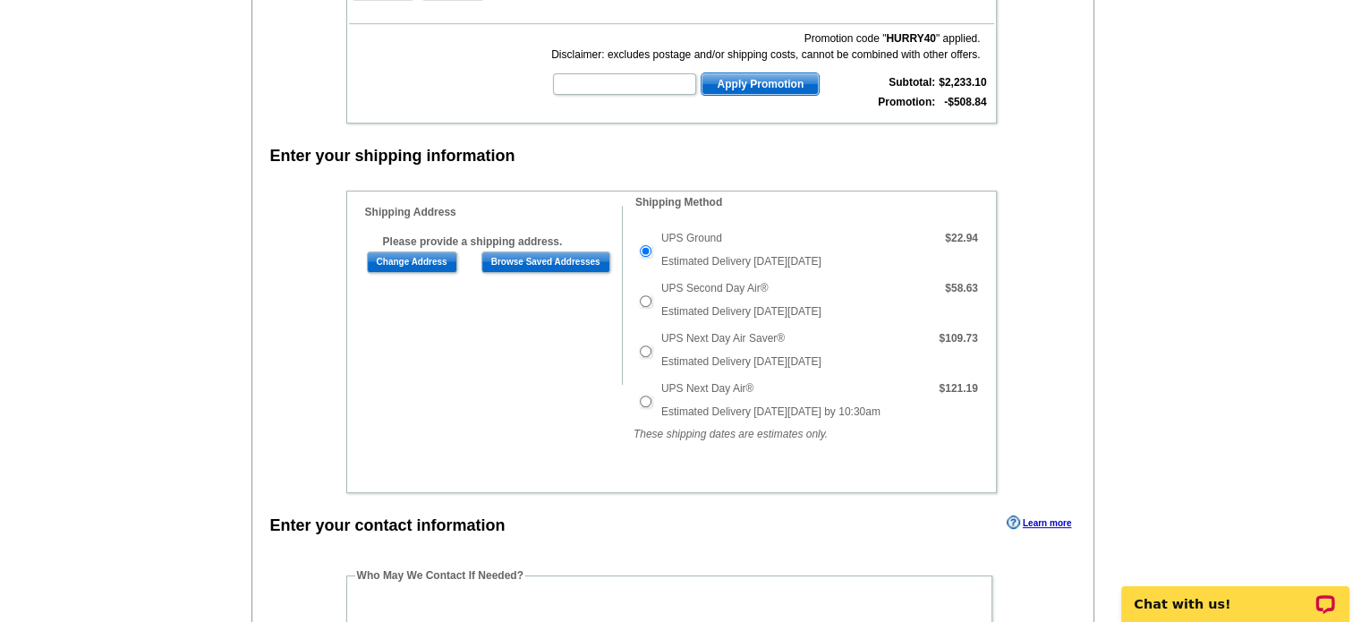
scroll to position [626, 0]
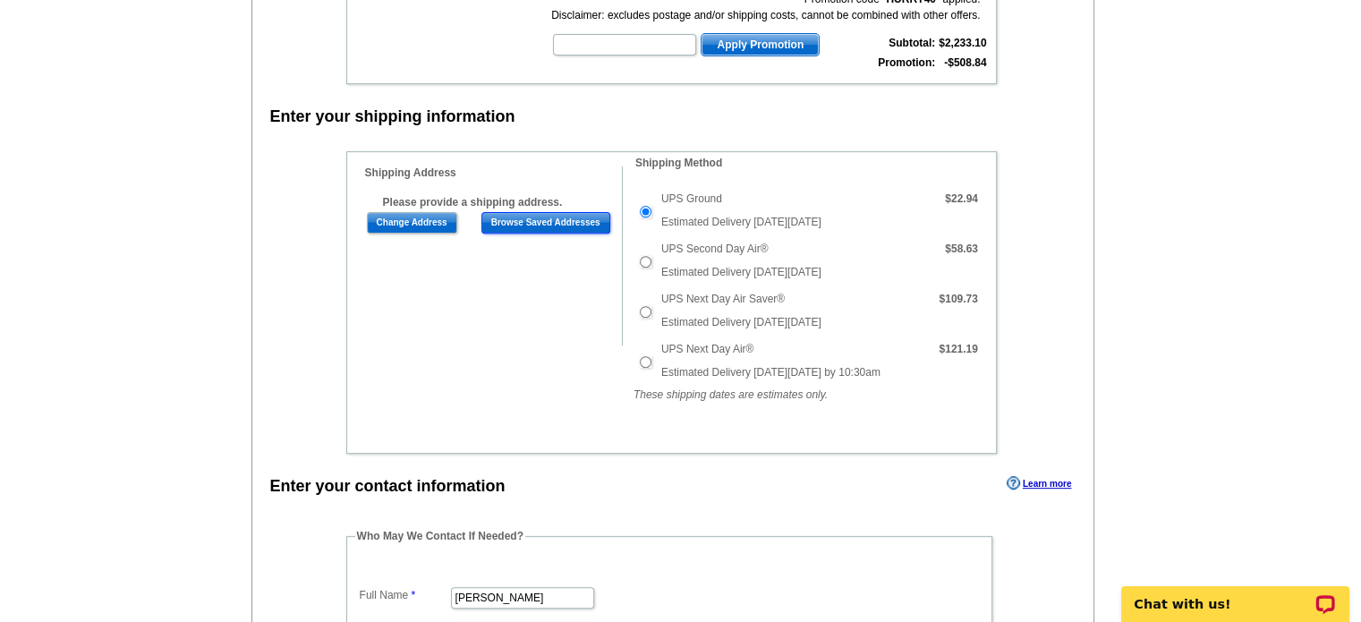
click at [551, 218] on input "Browse Saved Addresses" at bounding box center [545, 222] width 129 height 21
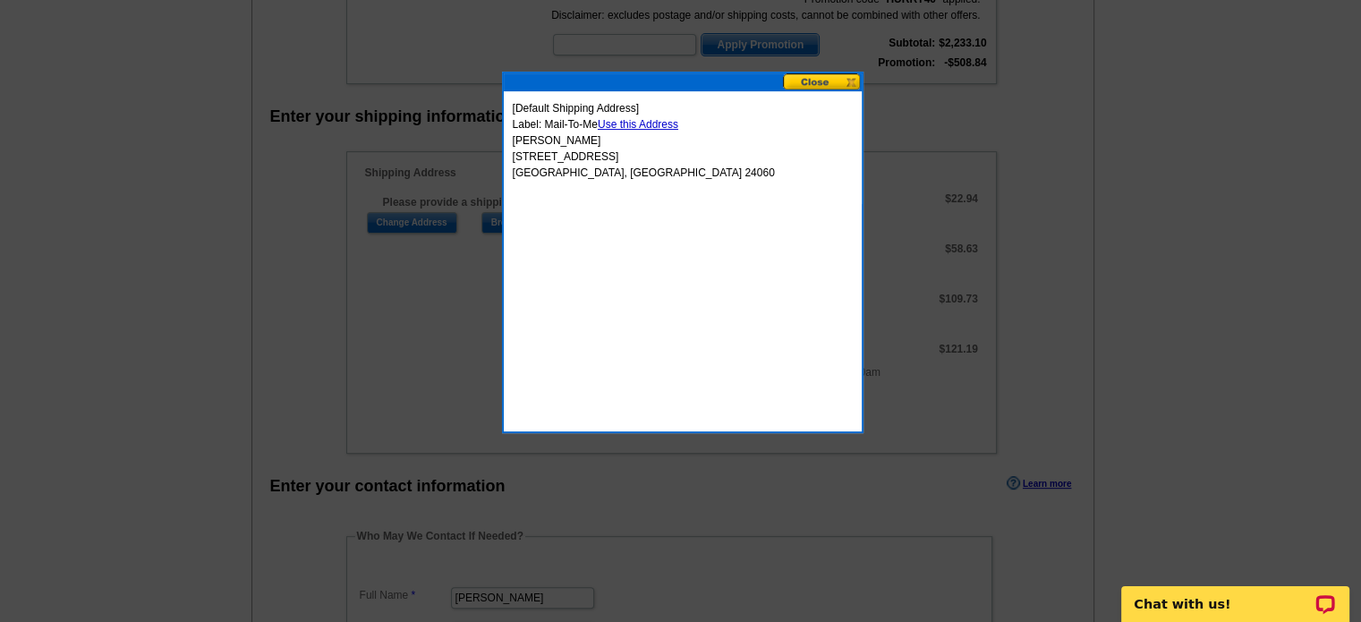
click at [664, 128] on link "Use this Address" at bounding box center [638, 124] width 81 height 13
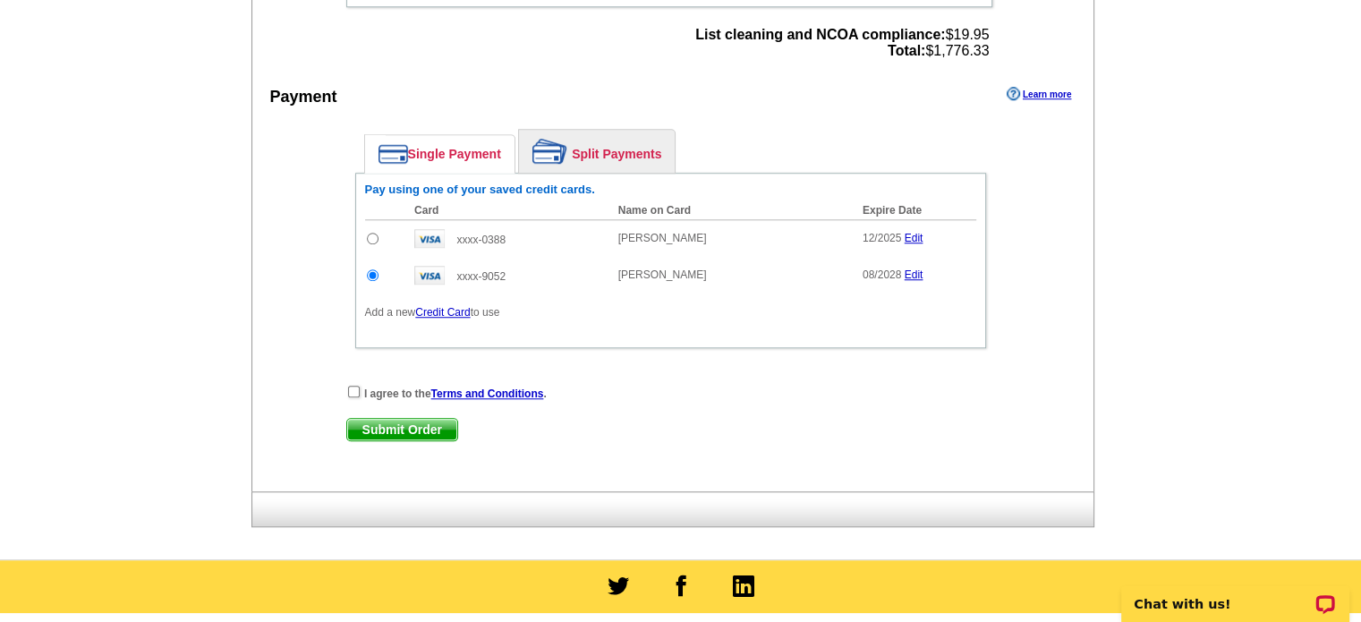
scroll to position [1461, 0]
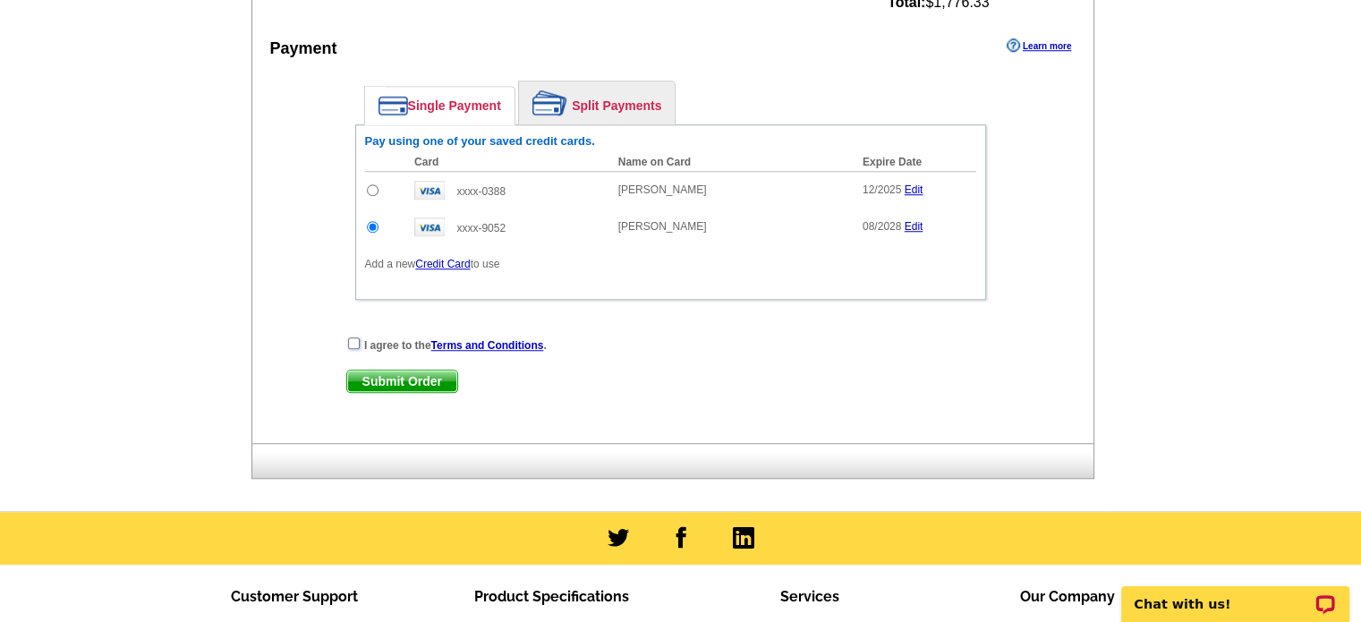
click at [351, 337] on input "checkbox" at bounding box center [354, 343] width 12 height 12
checkbox input "true"
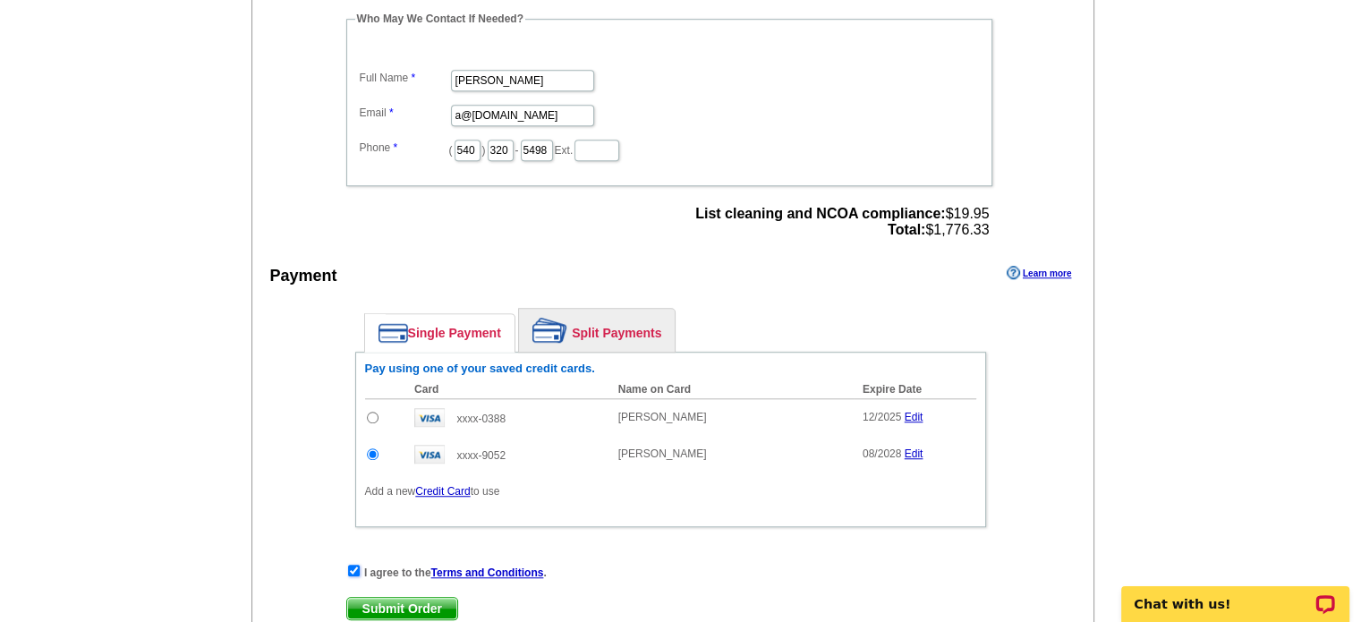
scroll to position [1253, 0]
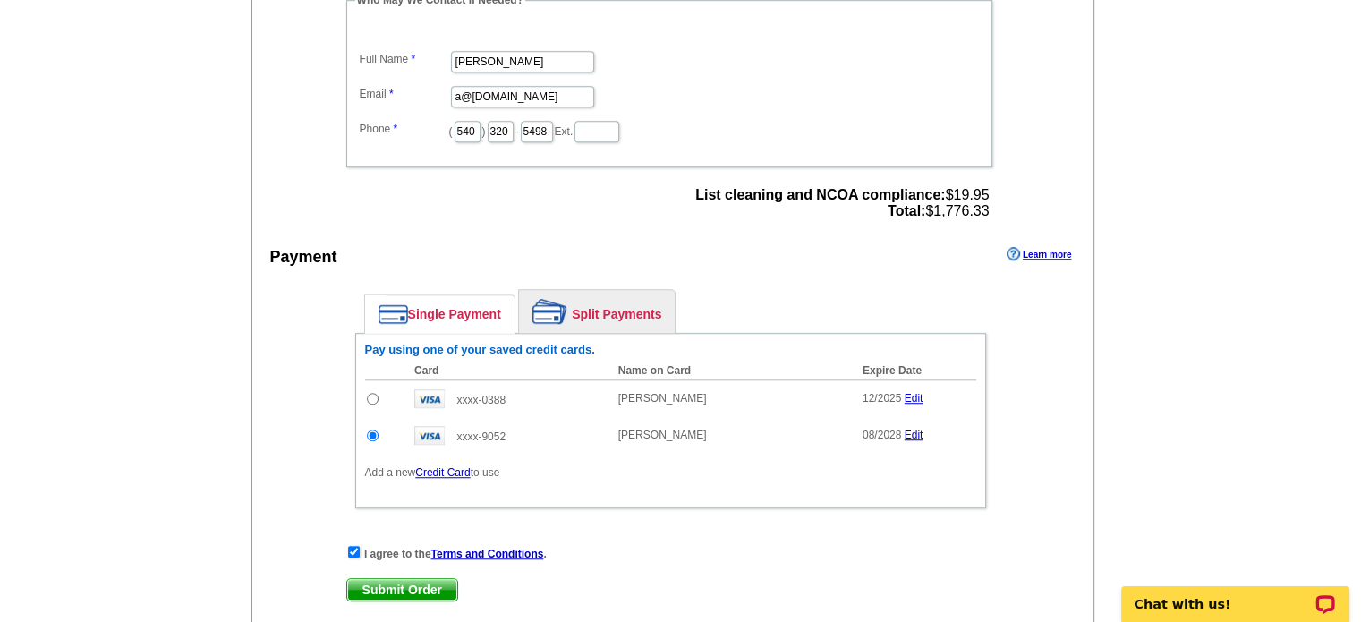
click at [409, 579] on span "Submit Order" at bounding box center [402, 589] width 110 height 21
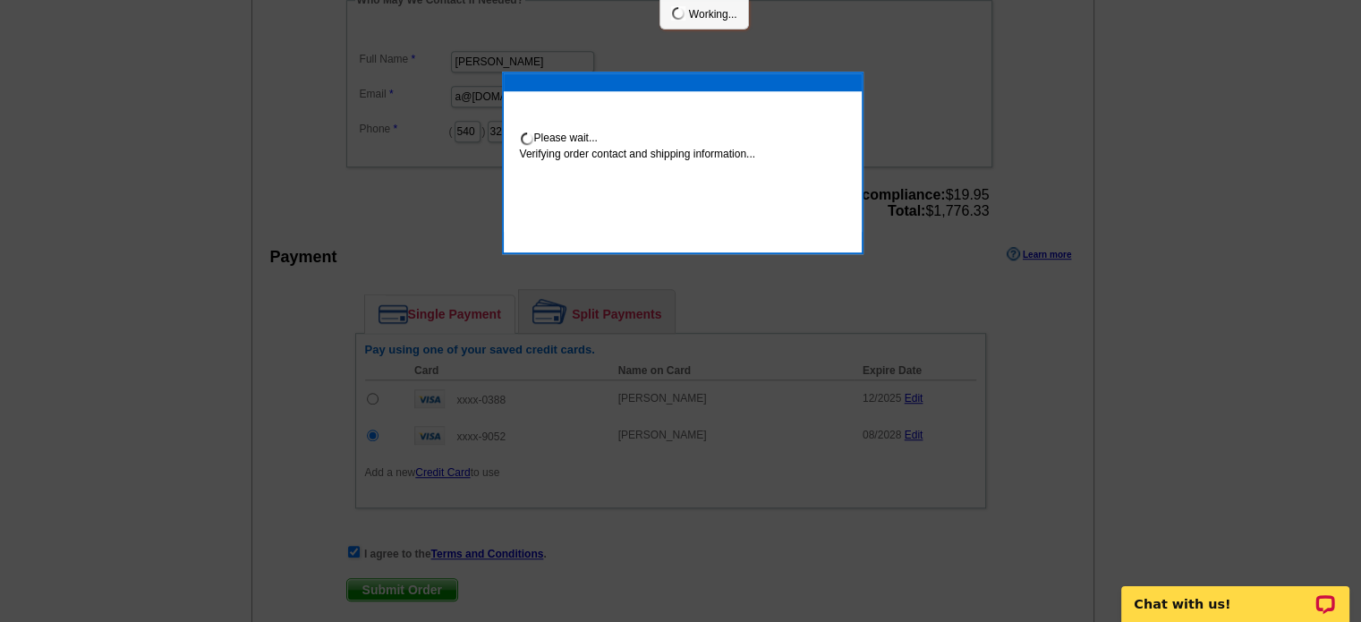
scroll to position [1246, 0]
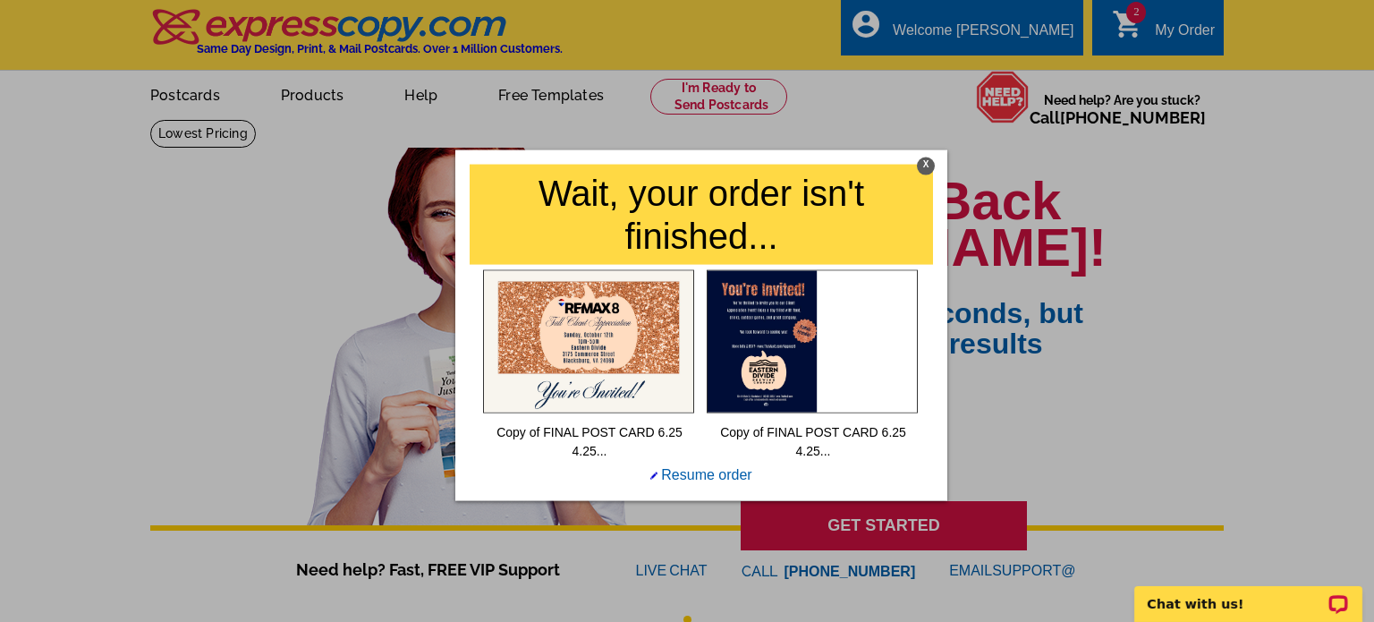
drag, startPoint x: 925, startPoint y: 169, endPoint x: 938, endPoint y: 147, distance: 25.6
click at [925, 166] on div "X" at bounding box center [926, 166] width 18 height 18
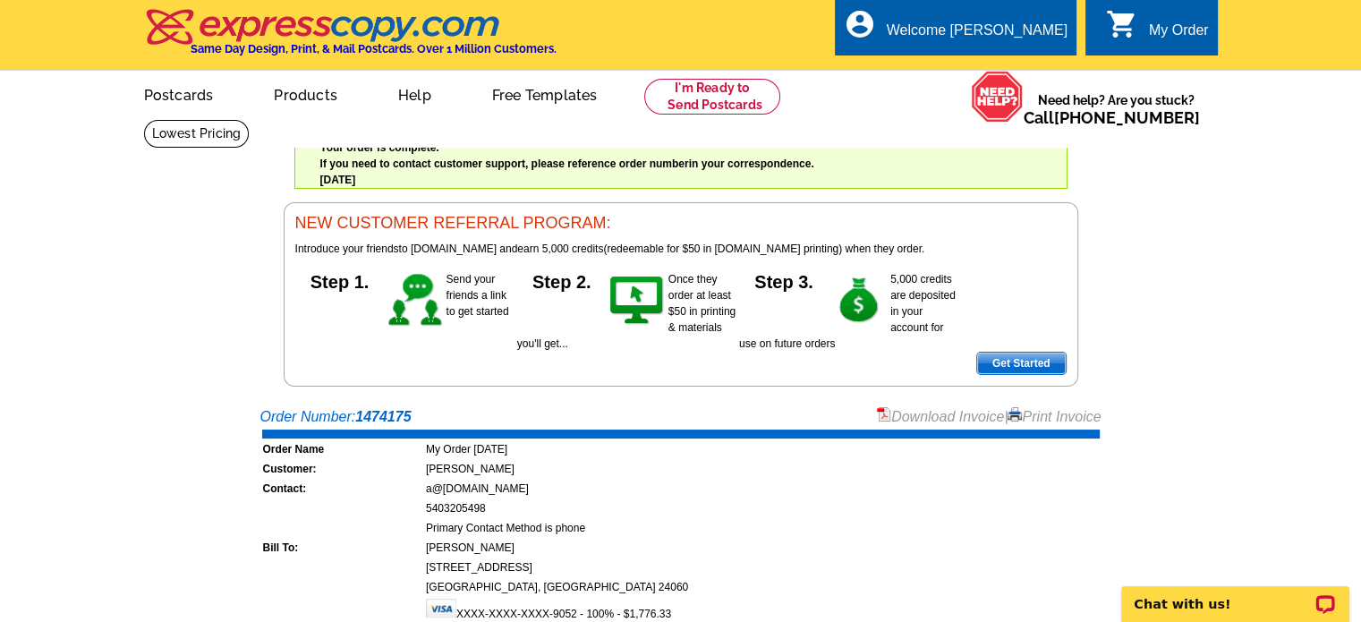
click at [906, 411] on link "Download Invoice" at bounding box center [940, 416] width 127 height 15
click at [953, 421] on link "Download Invoice" at bounding box center [940, 416] width 127 height 15
